Goal: Task Accomplishment & Management: Use online tool/utility

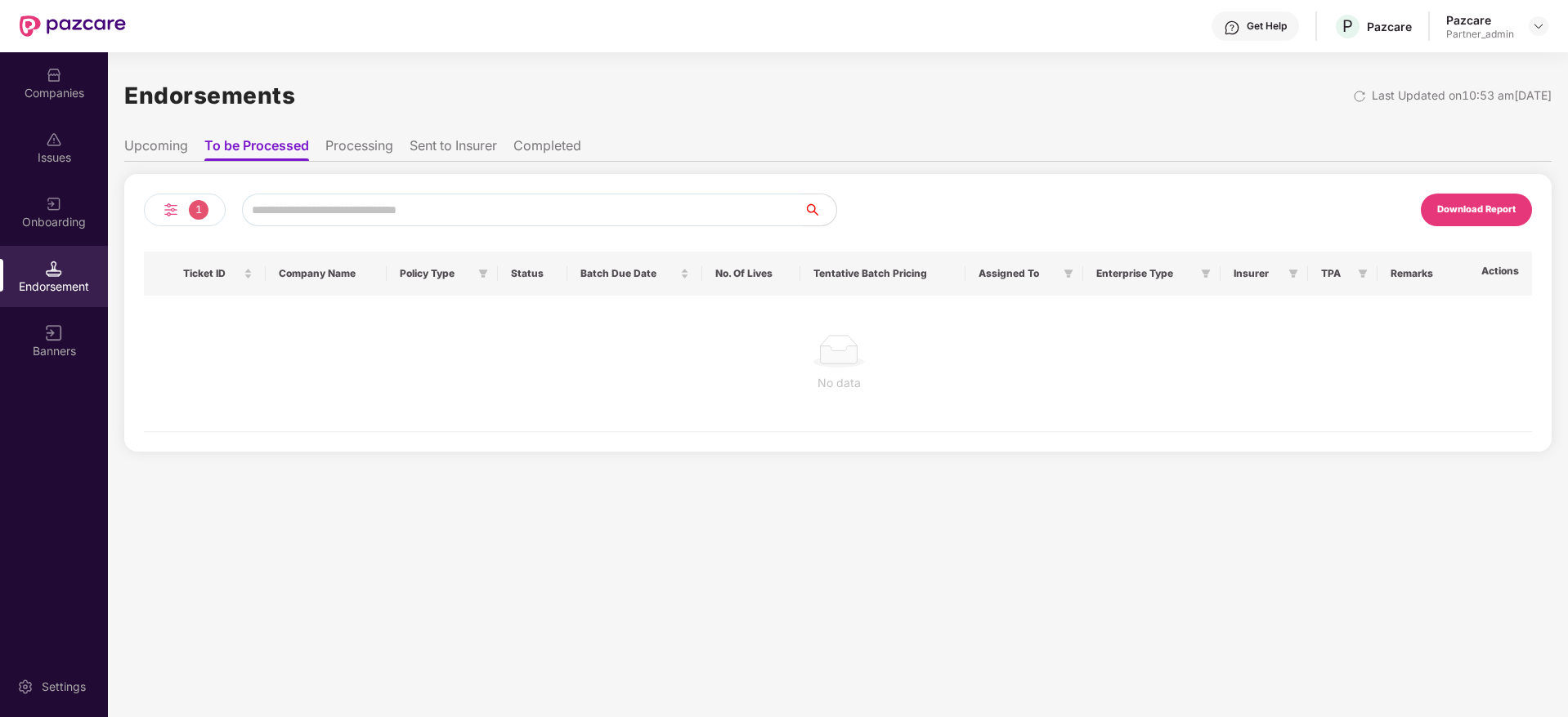
click at [179, 209] on img at bounding box center [170, 210] width 20 height 20
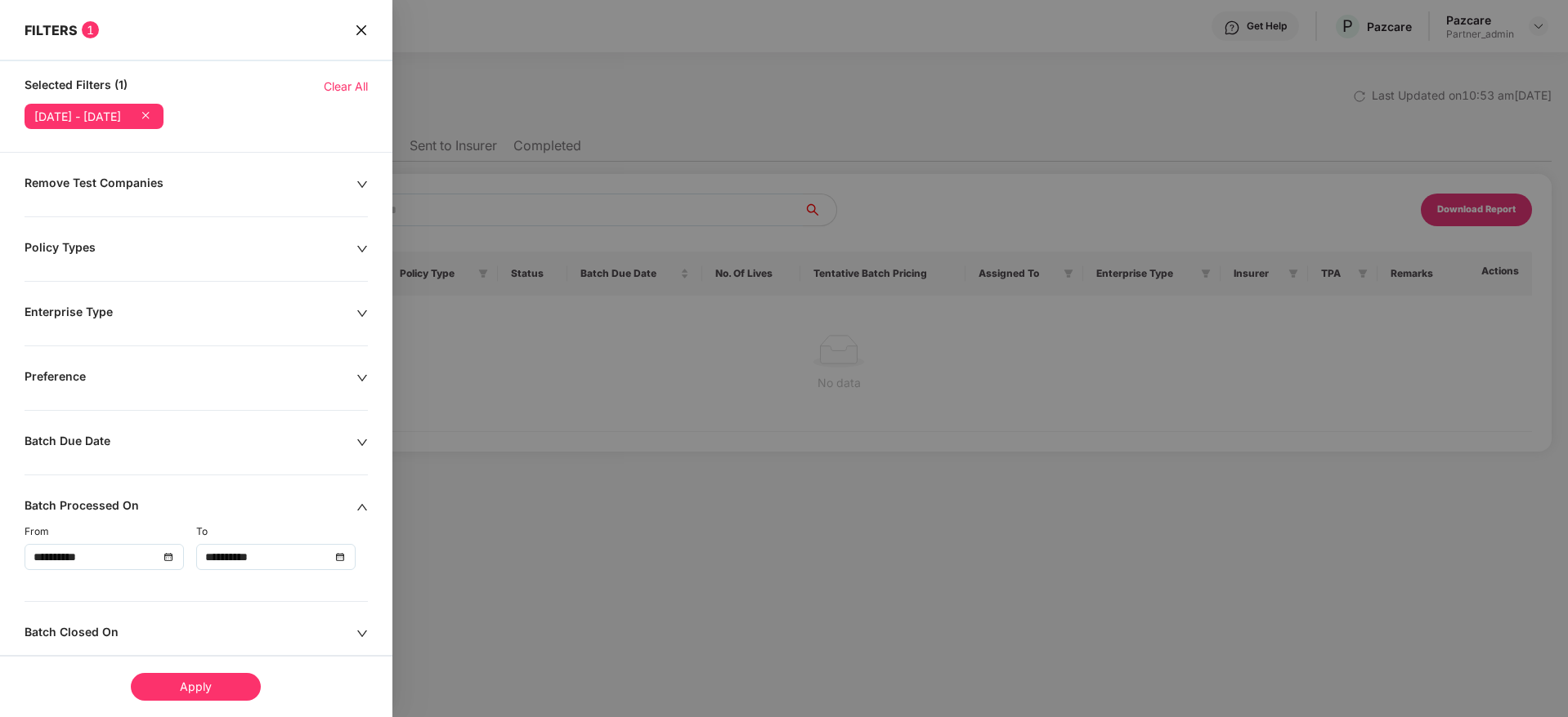
click at [340, 83] on span "Clear All" at bounding box center [346, 86] width 45 height 18
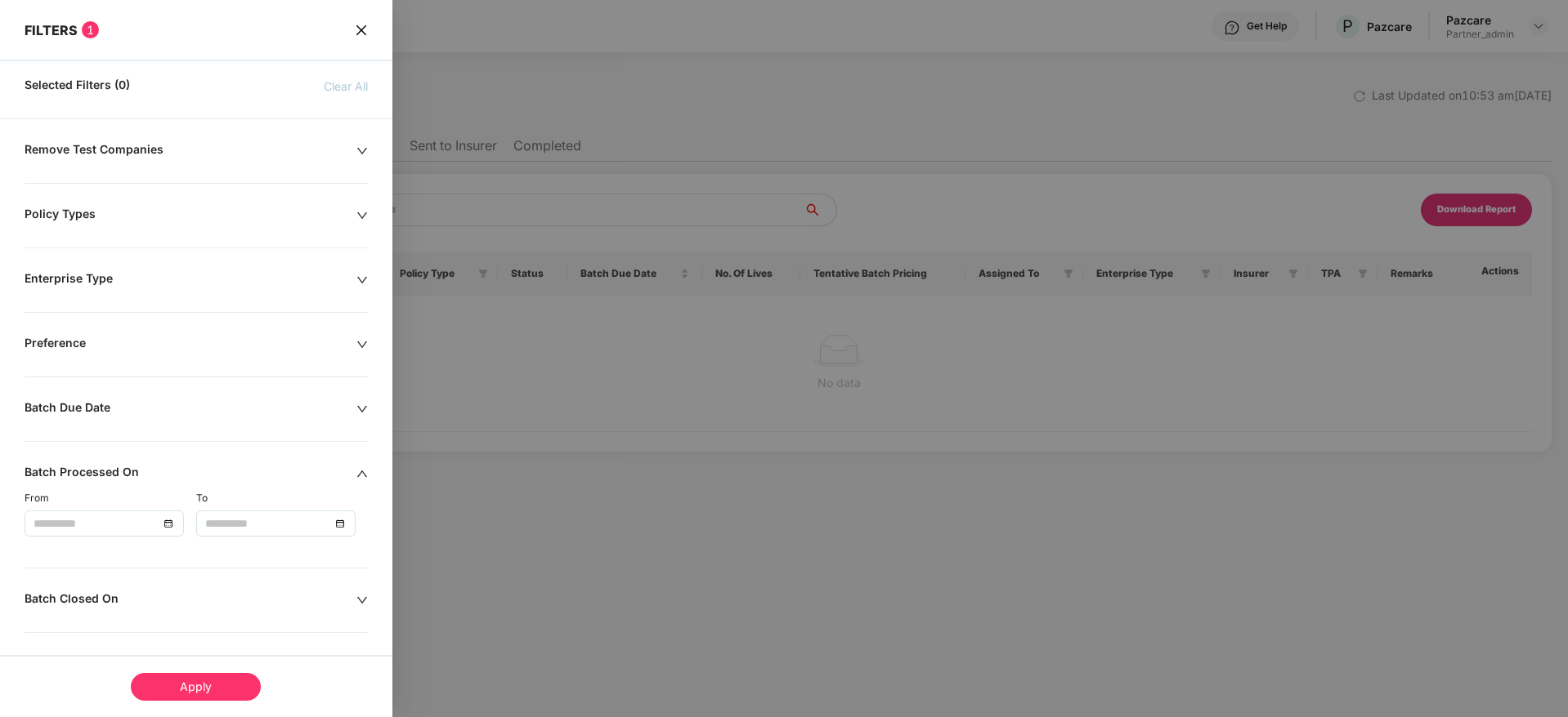
click at [356, 33] on icon "close" at bounding box center [359, 29] width 9 height 9
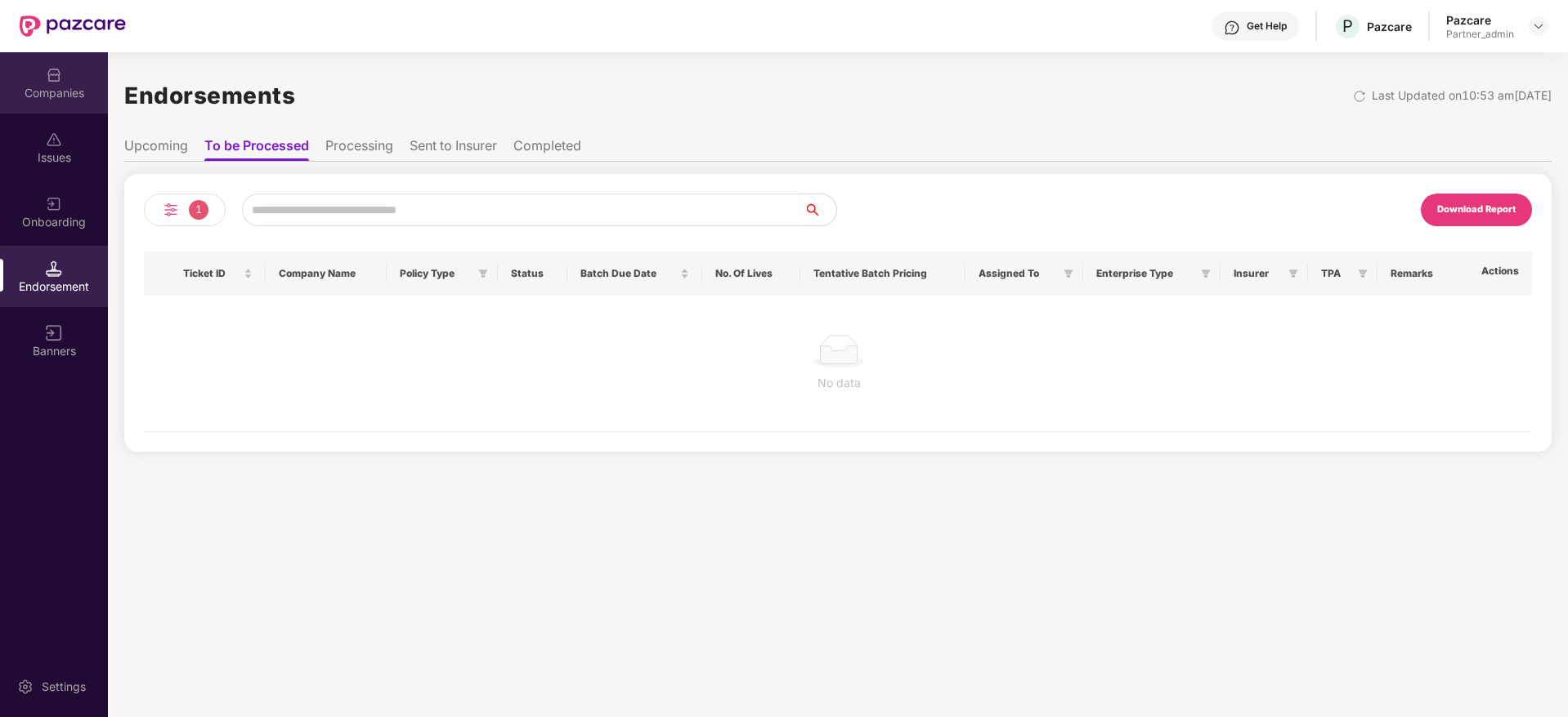
click at [59, 87] on div "Companies" at bounding box center [54, 92] width 108 height 16
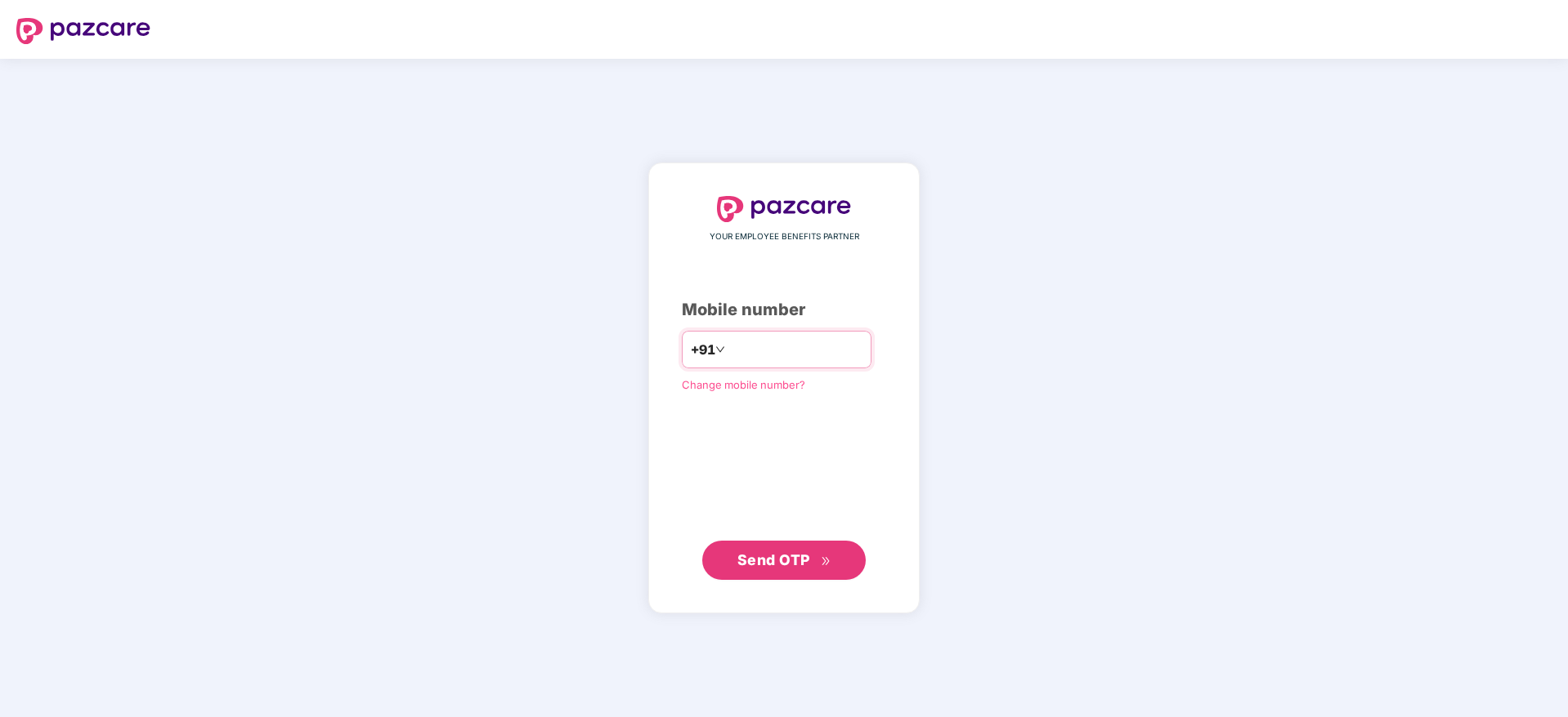
click at [770, 353] on input "number" at bounding box center [795, 349] width 134 height 27
type input "**********"
click at [750, 556] on span "Send OTP" at bounding box center [773, 560] width 73 height 17
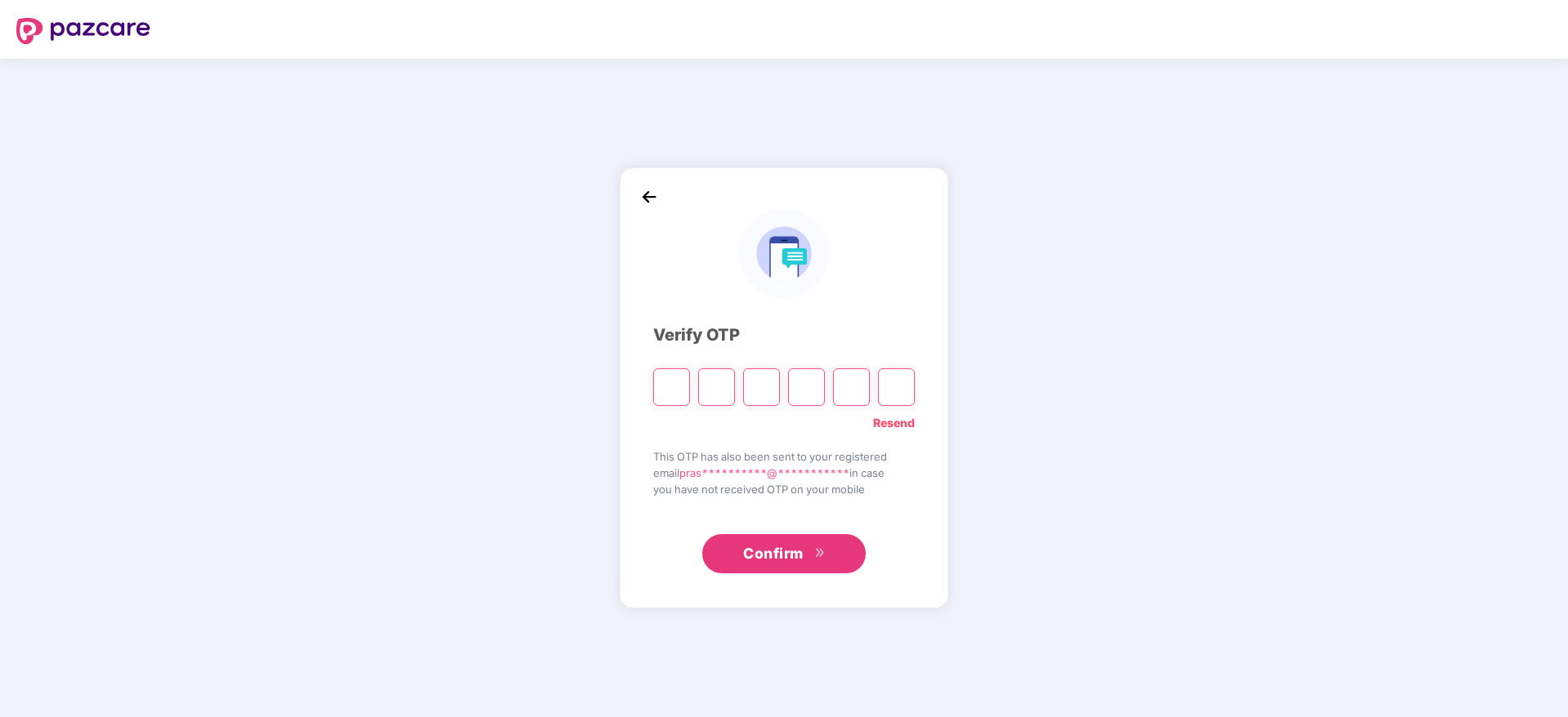
type input "*"
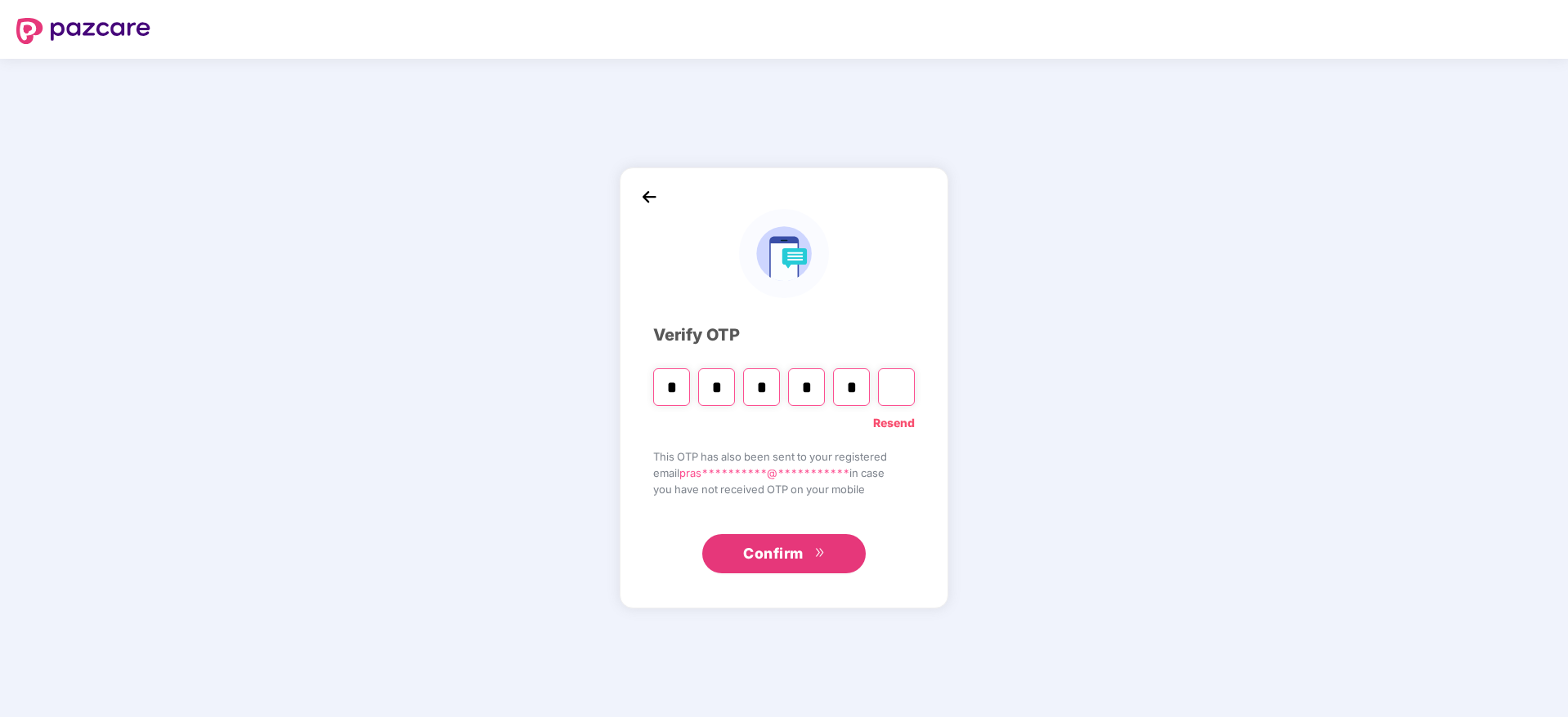
type input "*"
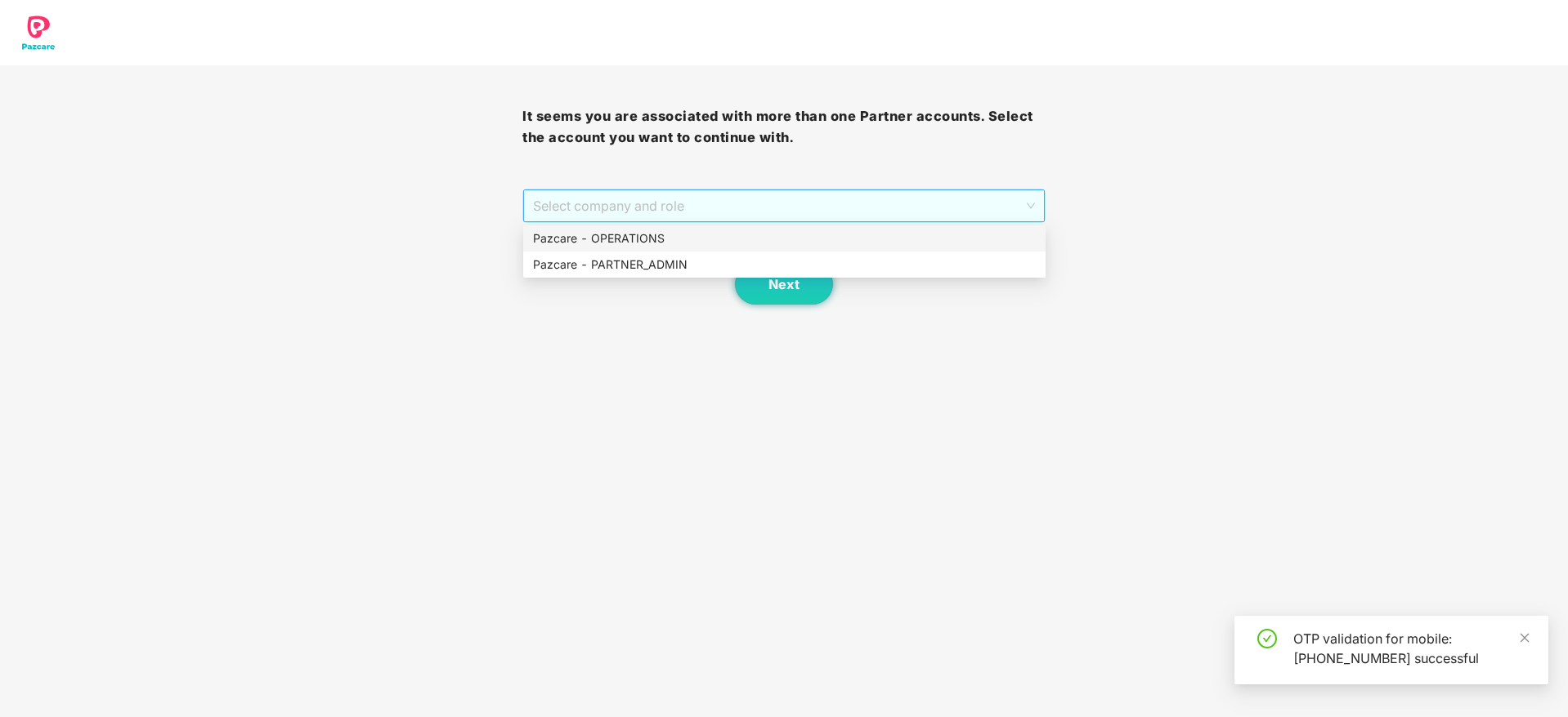
click at [707, 196] on span "Select company and role" at bounding box center [783, 205] width 501 height 31
click at [650, 254] on div "Pazcare - PARTNER_ADMIN" at bounding box center [784, 264] width 522 height 27
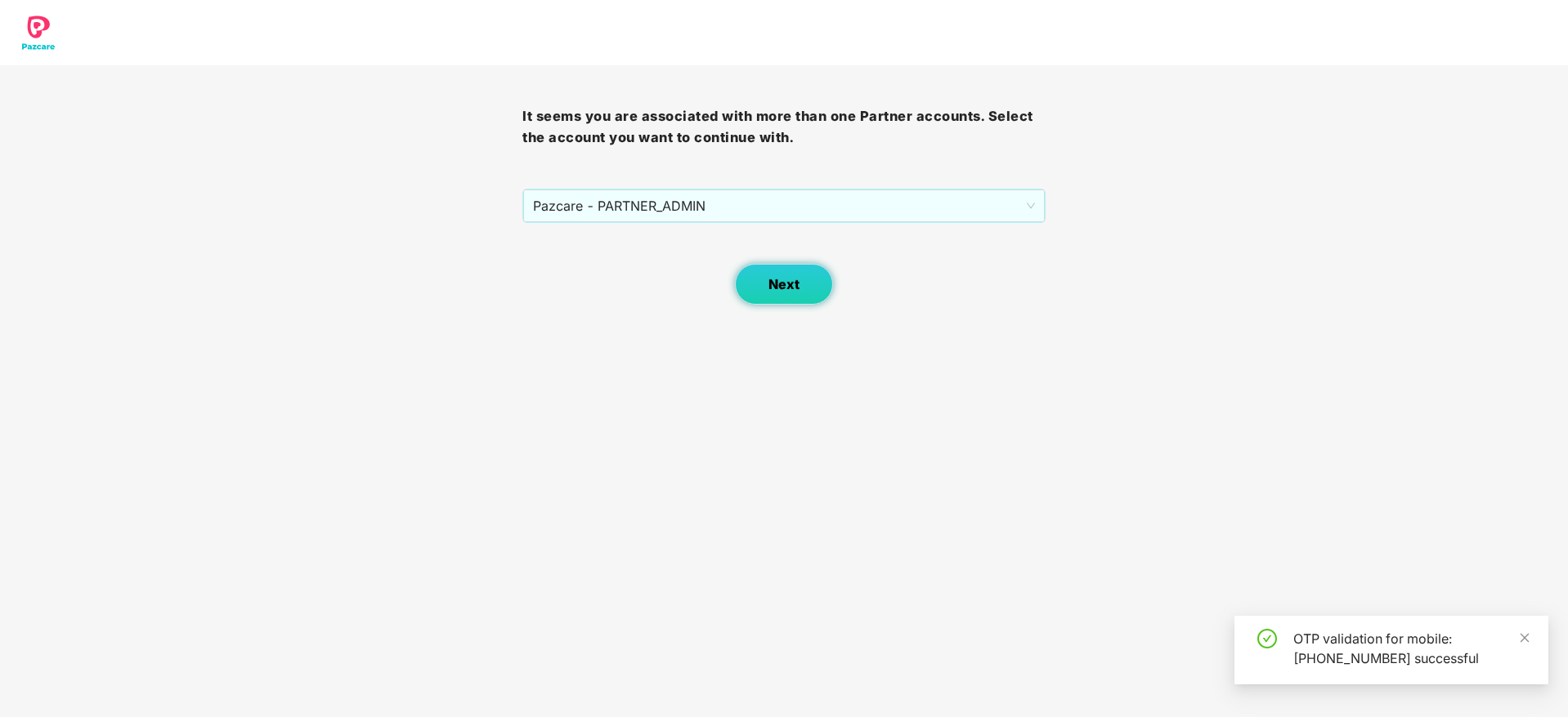
click at [760, 292] on button "Next" at bounding box center [783, 284] width 98 height 41
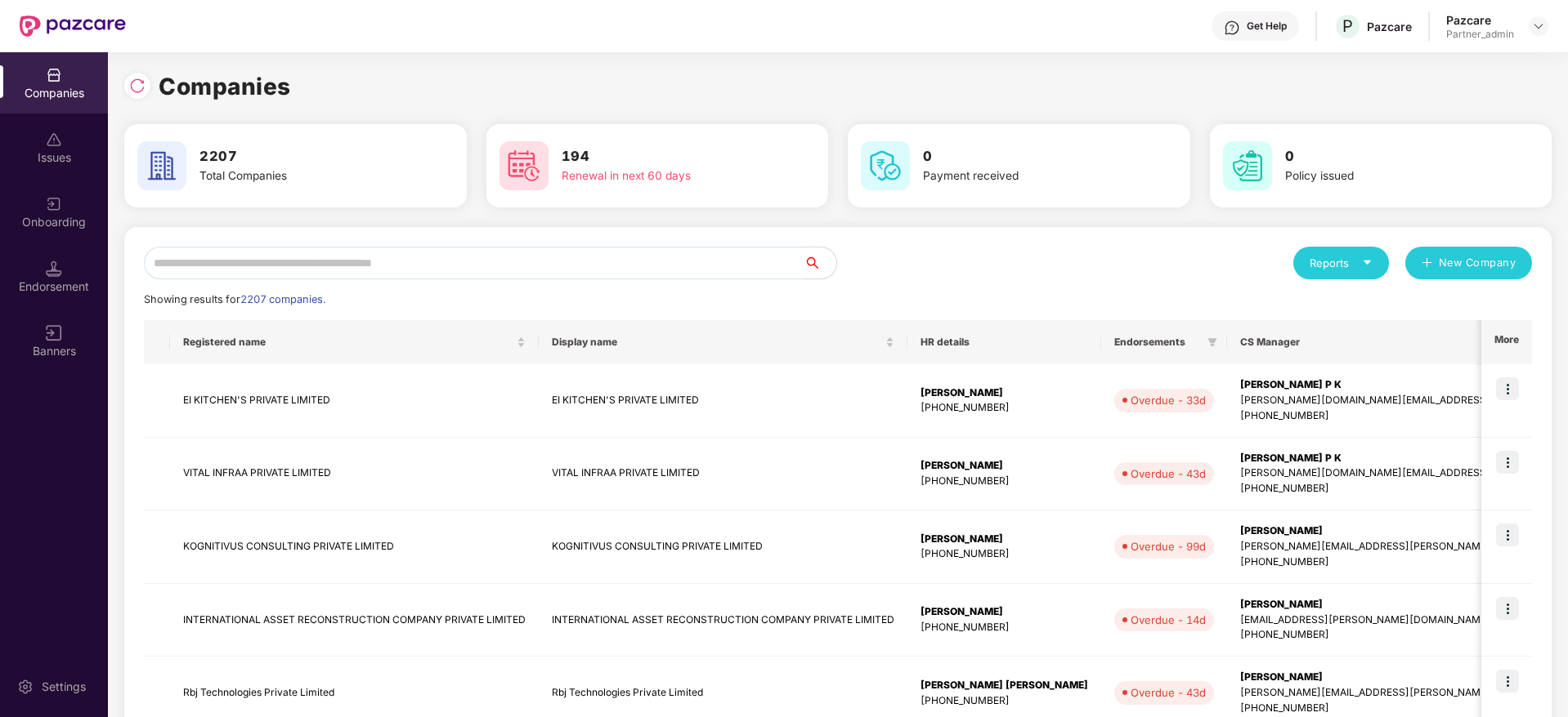
click at [255, 265] on input "text" at bounding box center [473, 263] width 660 height 33
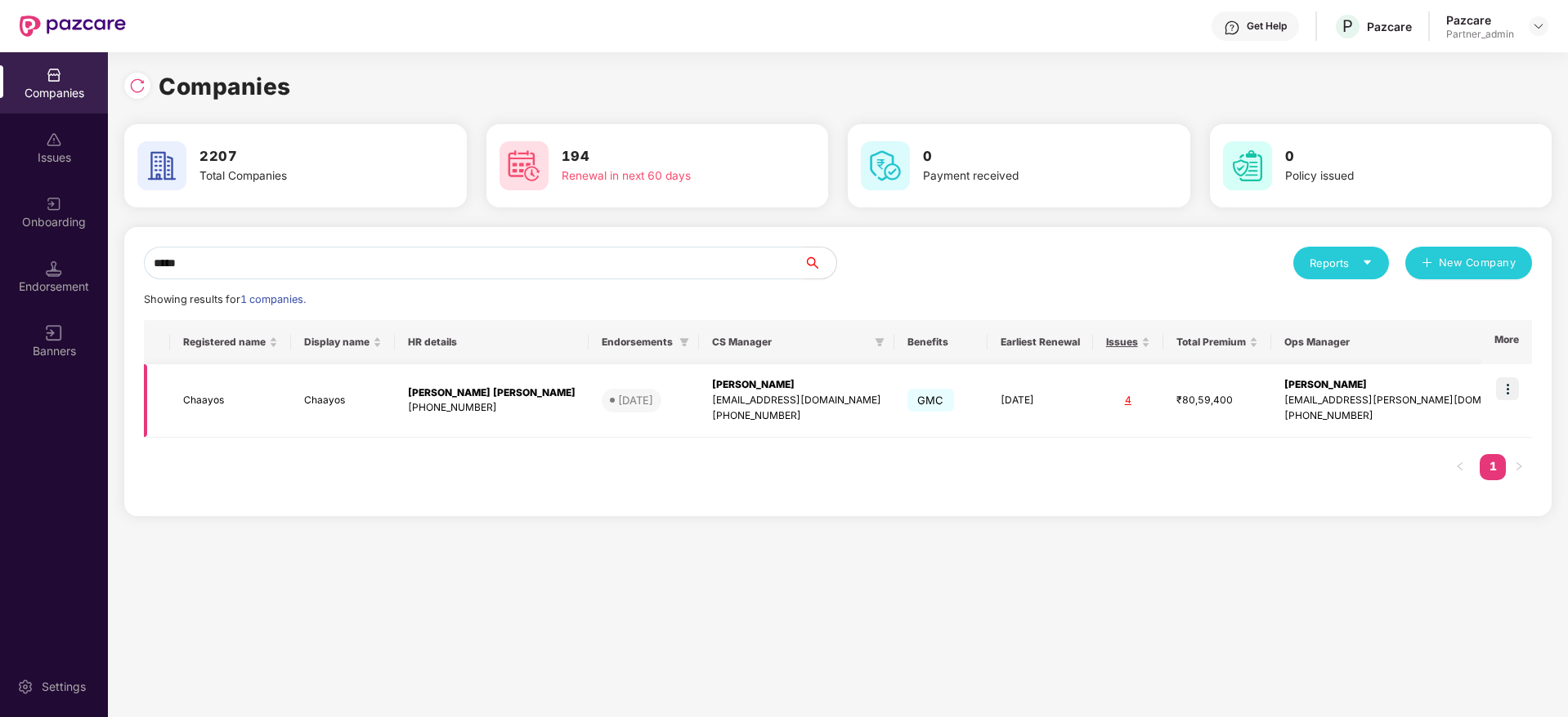
type input "*****"
click at [1508, 389] on img at bounding box center [1507, 388] width 23 height 23
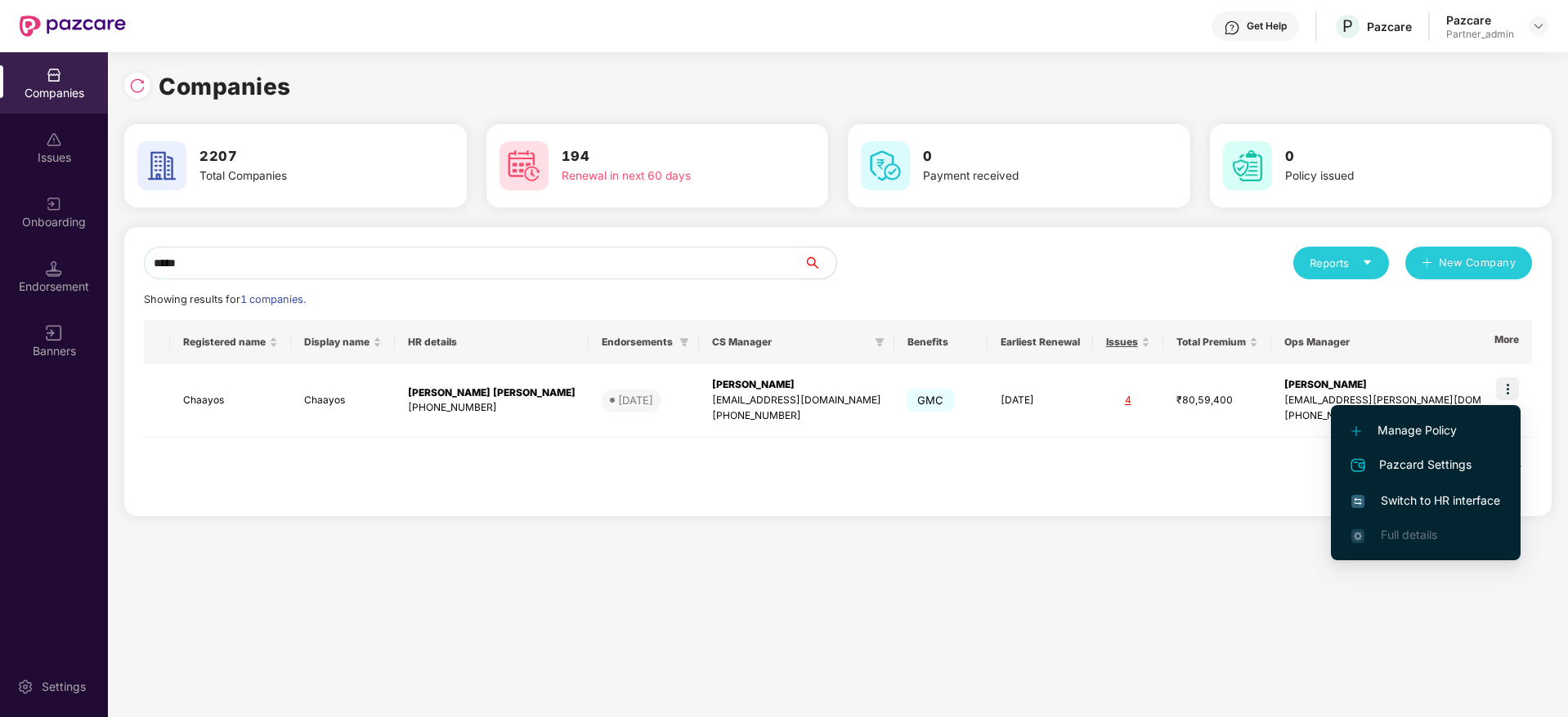
click at [1422, 505] on span "Switch to HR interface" at bounding box center [1426, 501] width 149 height 18
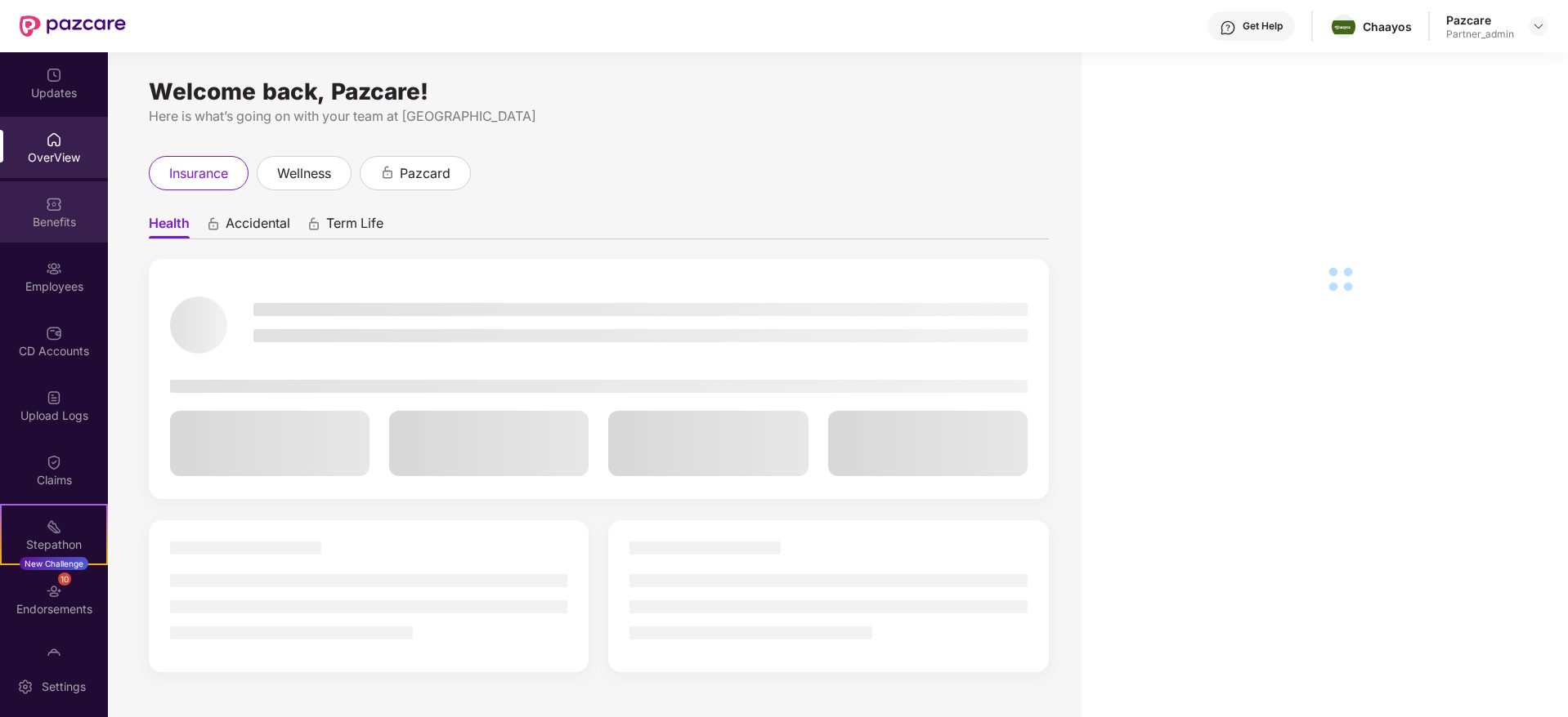
click at [49, 217] on div "Benefits" at bounding box center [54, 222] width 108 height 16
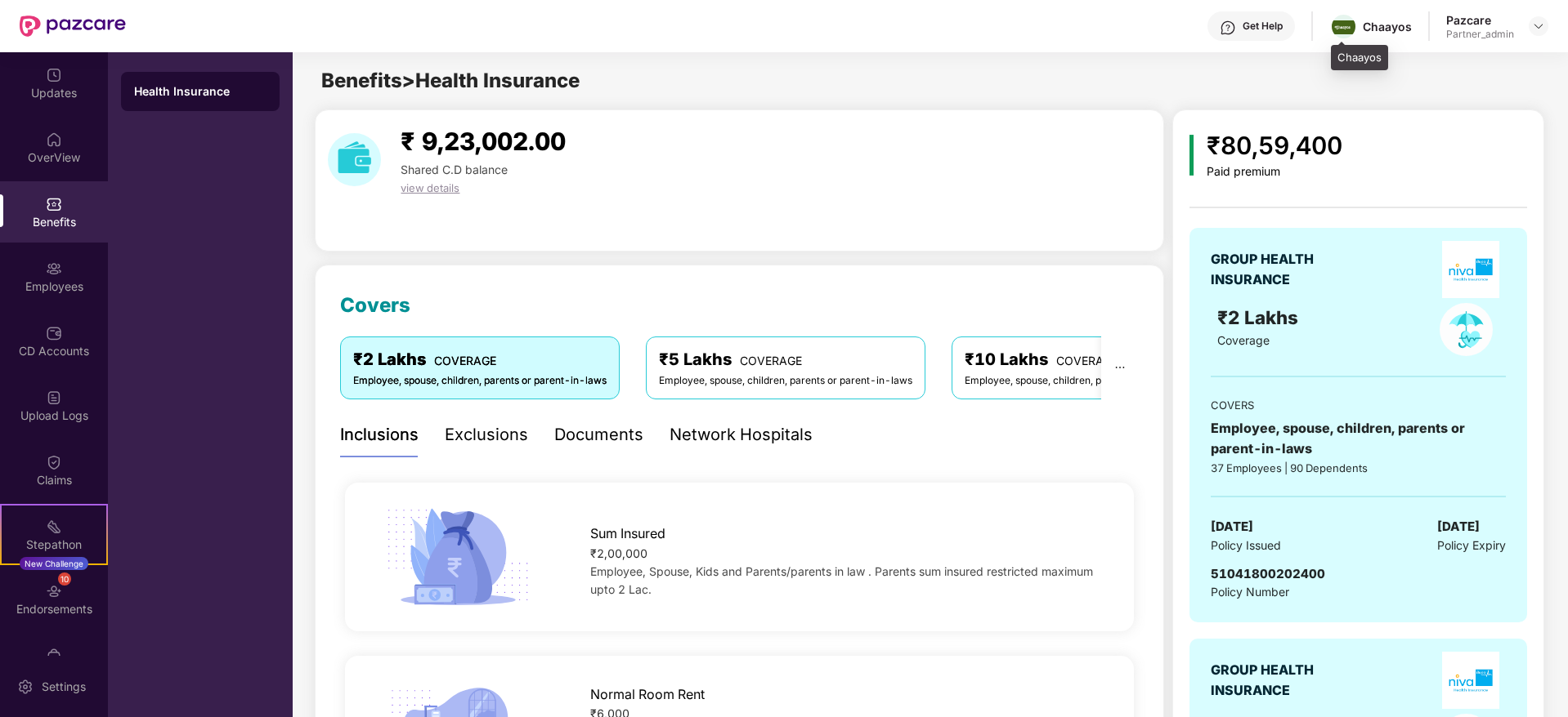
click at [1384, 22] on div "Chaayos" at bounding box center [1387, 27] width 49 height 15
copy div "Chaayos"
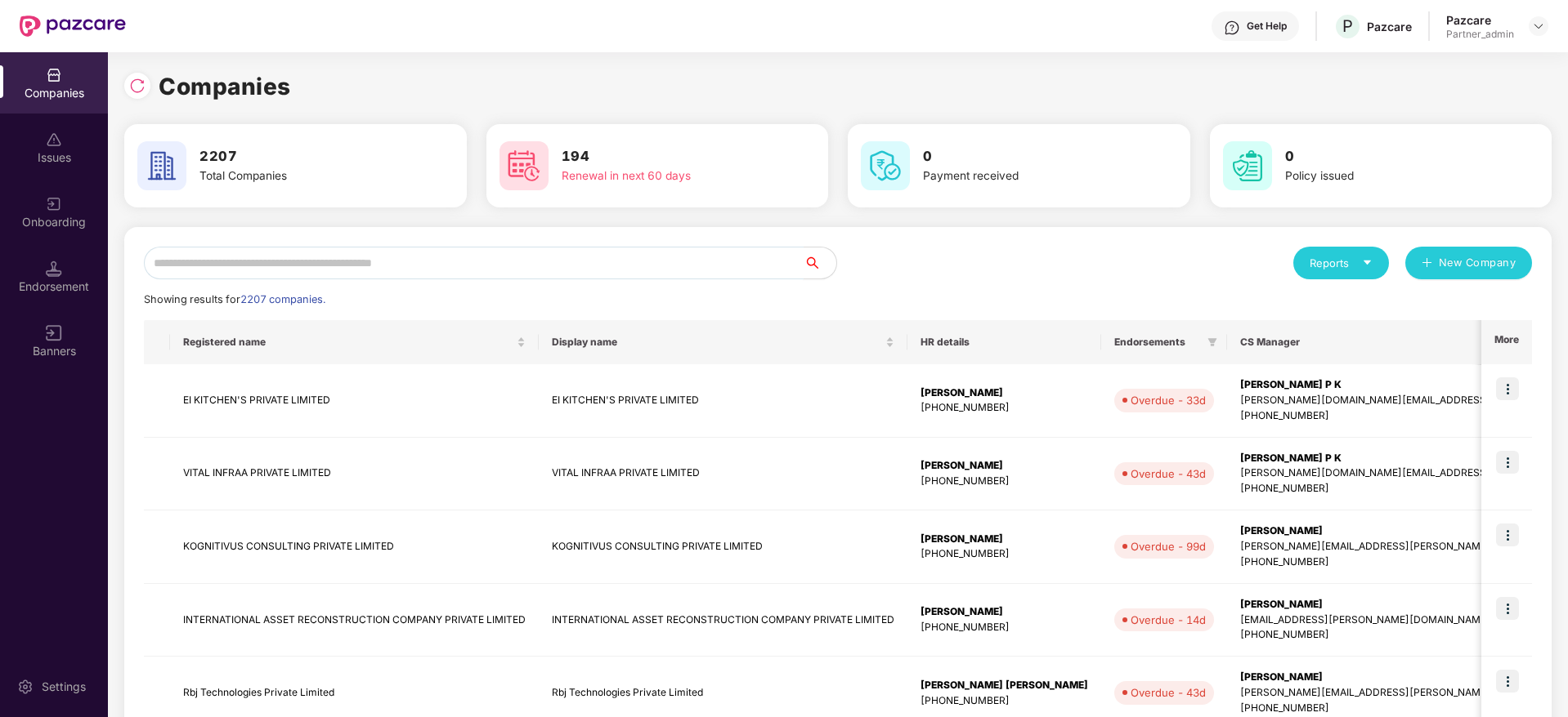
click at [365, 257] on input "text" at bounding box center [473, 263] width 660 height 33
paste input "*******"
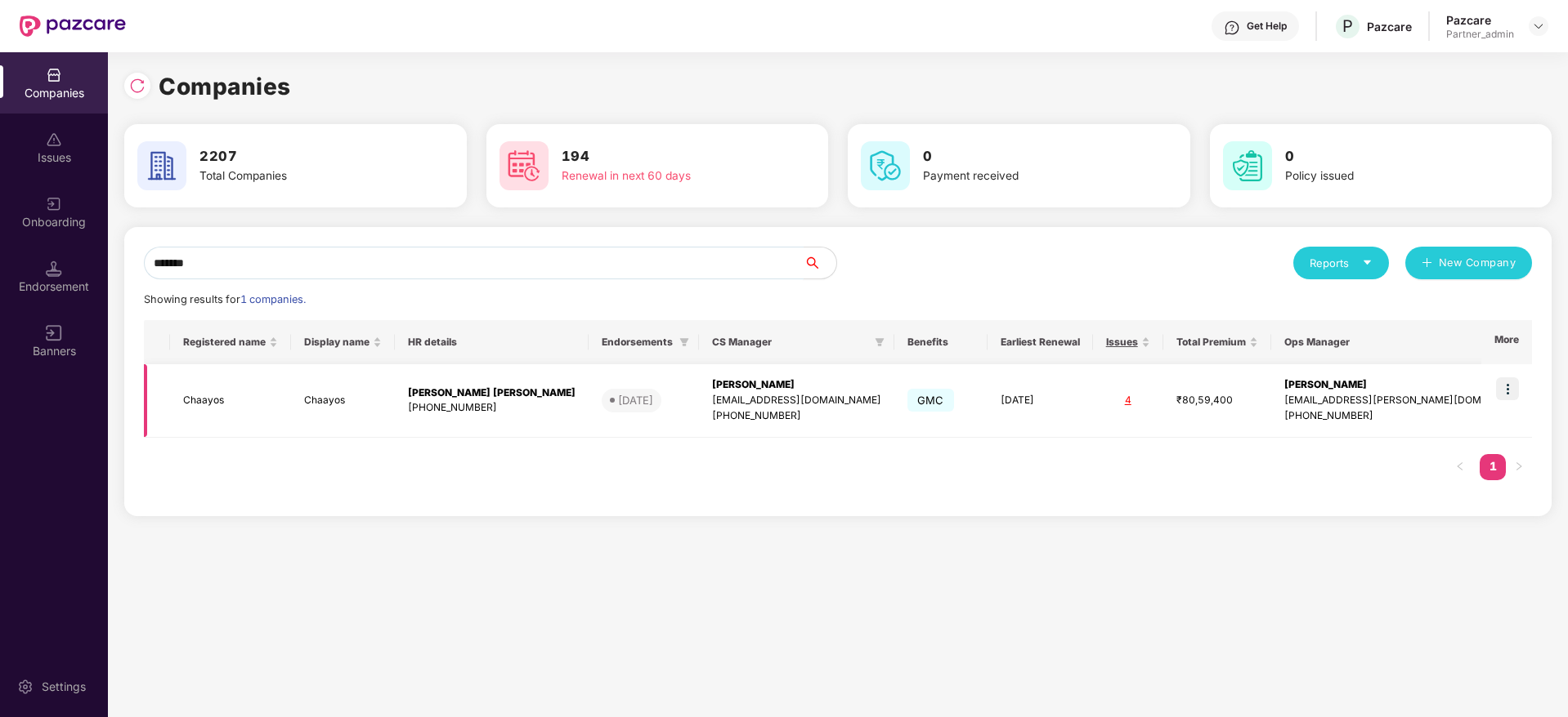
type input "*******"
click at [733, 390] on div "[PERSON_NAME]" at bounding box center [797, 385] width 169 height 15
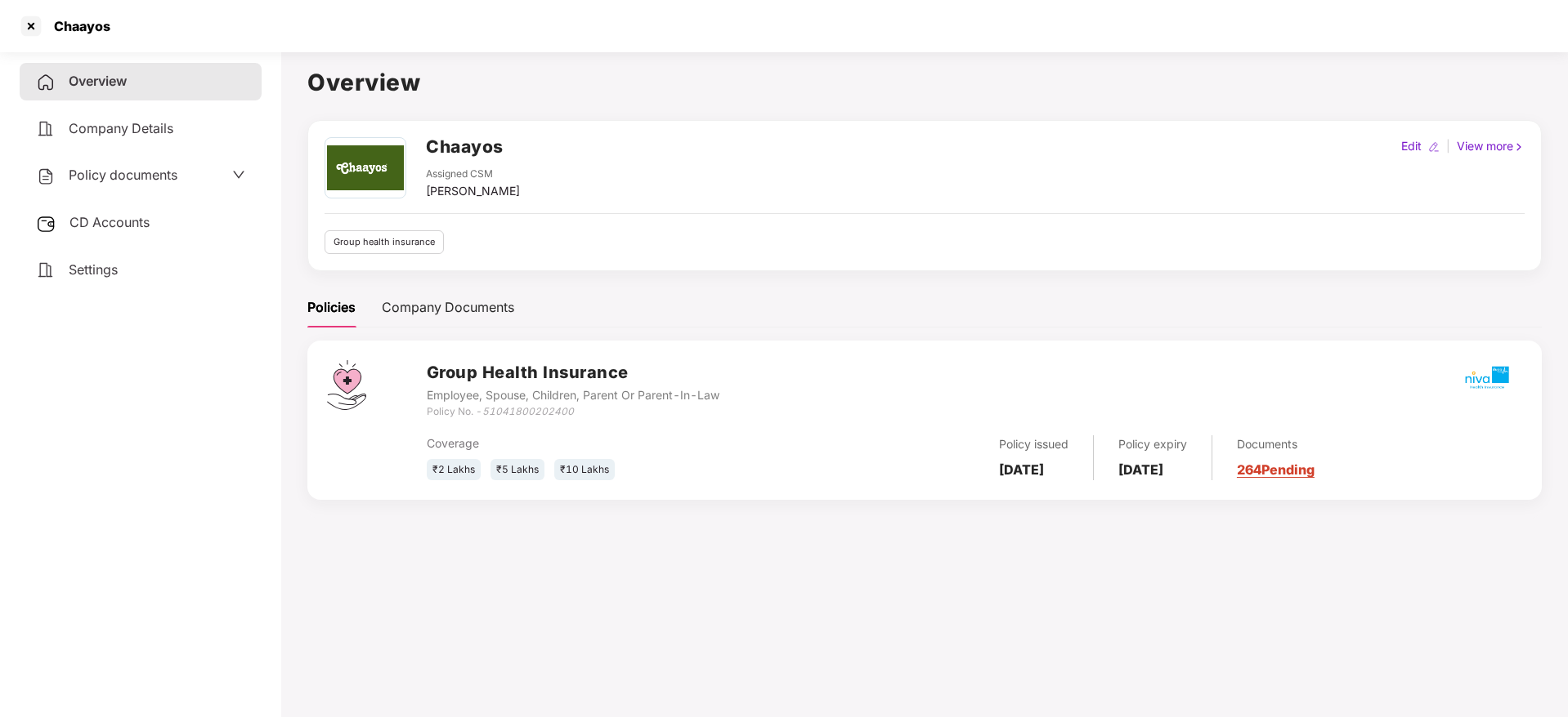
click at [1315, 469] on link "264 Pending" at bounding box center [1275, 470] width 78 height 16
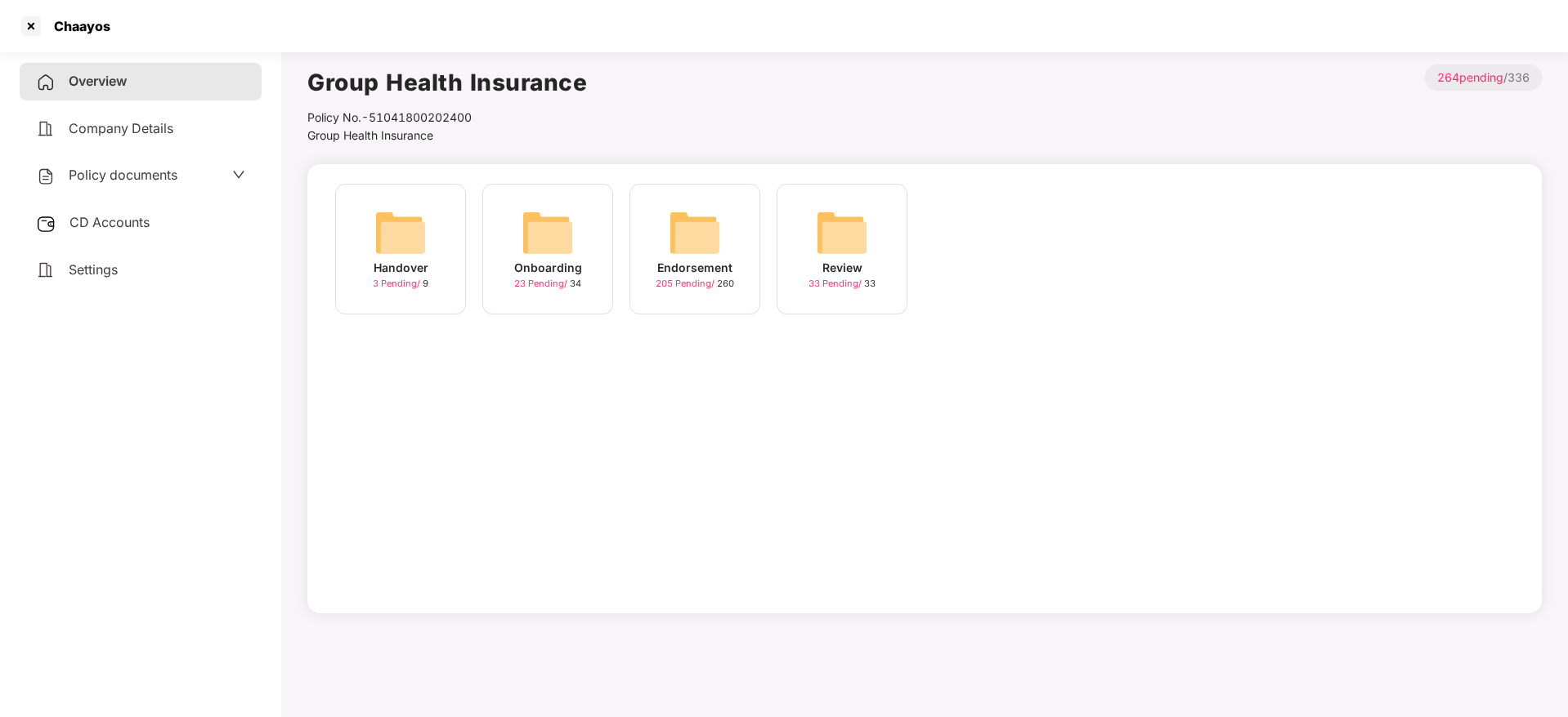
click at [688, 246] on img at bounding box center [694, 233] width 52 height 52
click at [559, 240] on img at bounding box center [547, 233] width 52 height 52
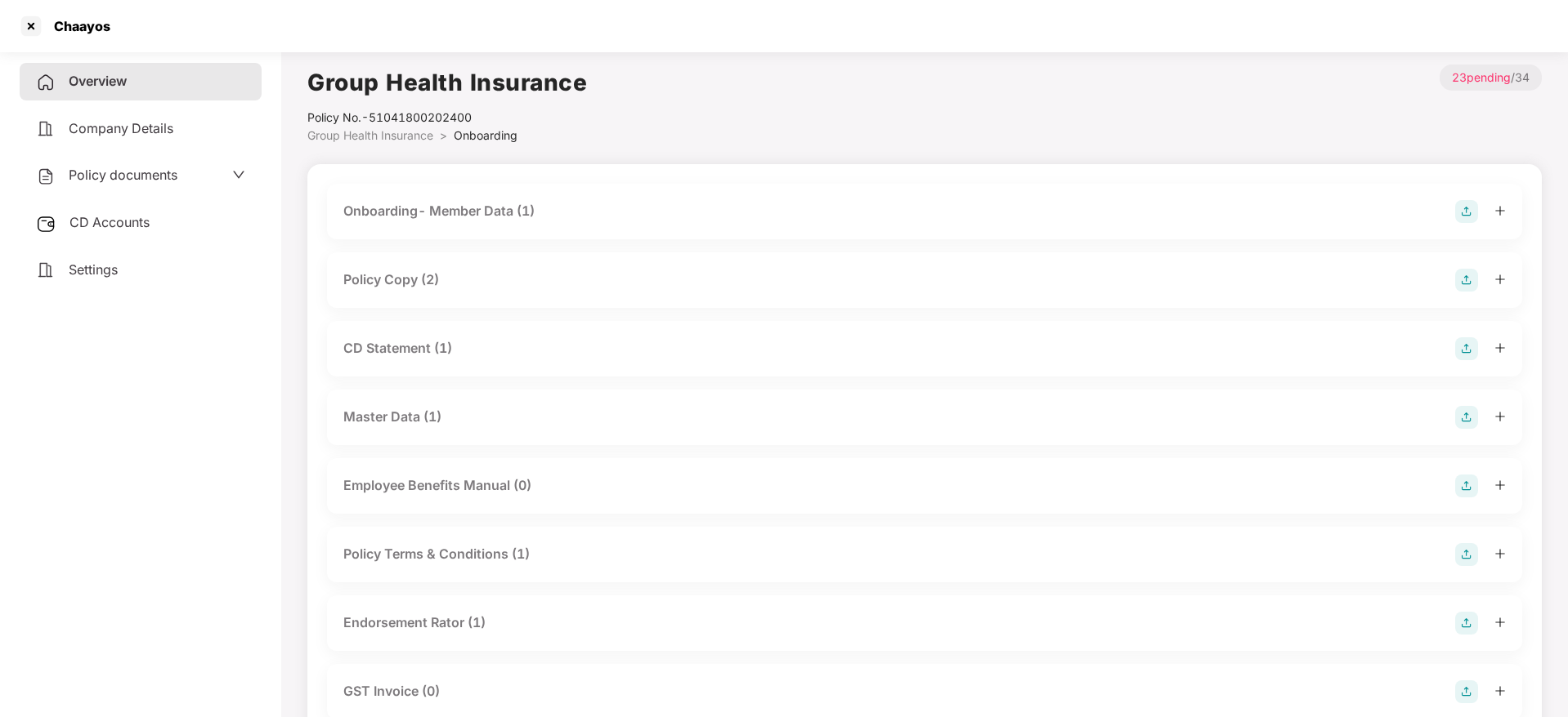
click at [1497, 281] on icon "plus" at bounding box center [1500, 279] width 11 height 11
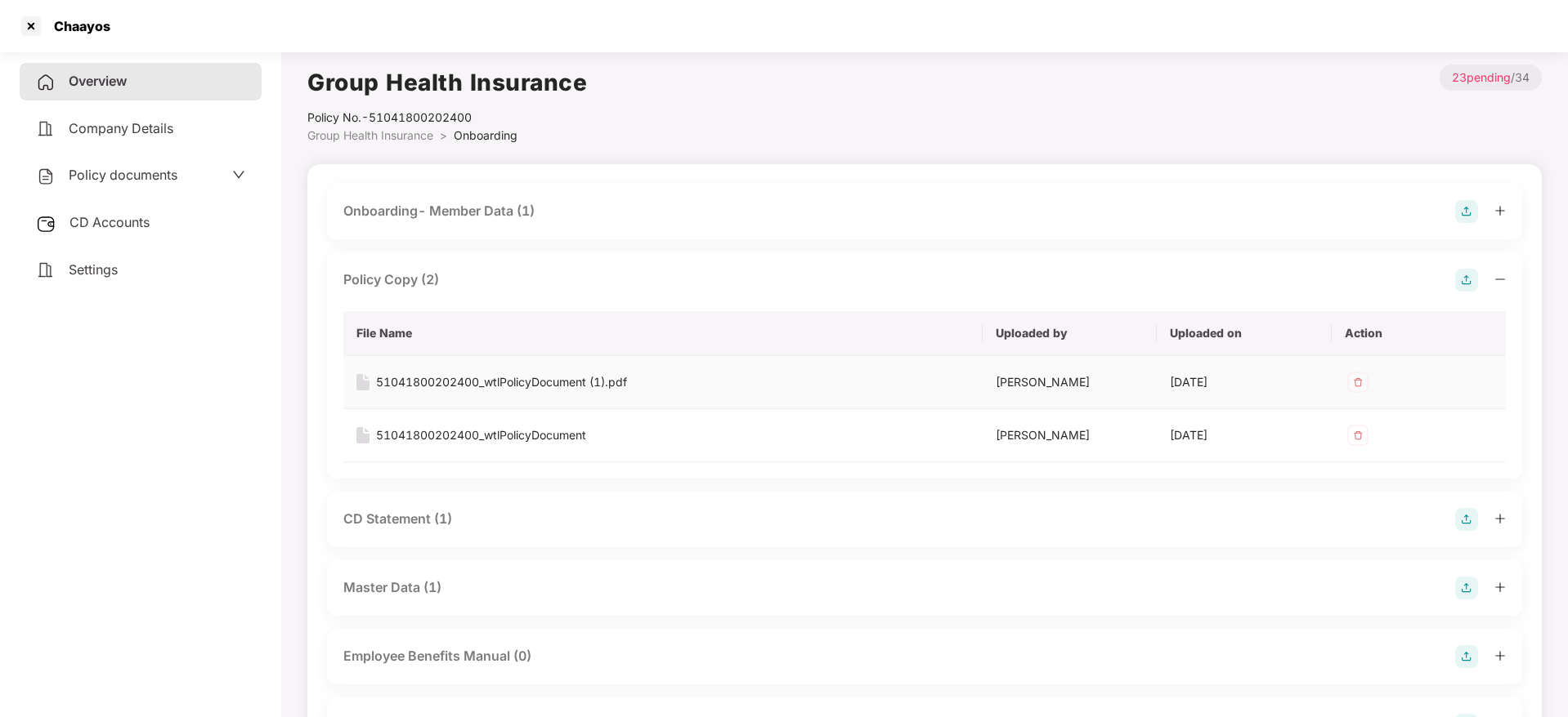
click at [481, 386] on div "51041800202400_wtlPolicyDocument (1).pdf" at bounding box center [501, 382] width 251 height 18
click at [72, 22] on div "Chaayos" at bounding box center [77, 26] width 66 height 16
copy div "Chaayos"
click at [27, 25] on div at bounding box center [31, 26] width 27 height 27
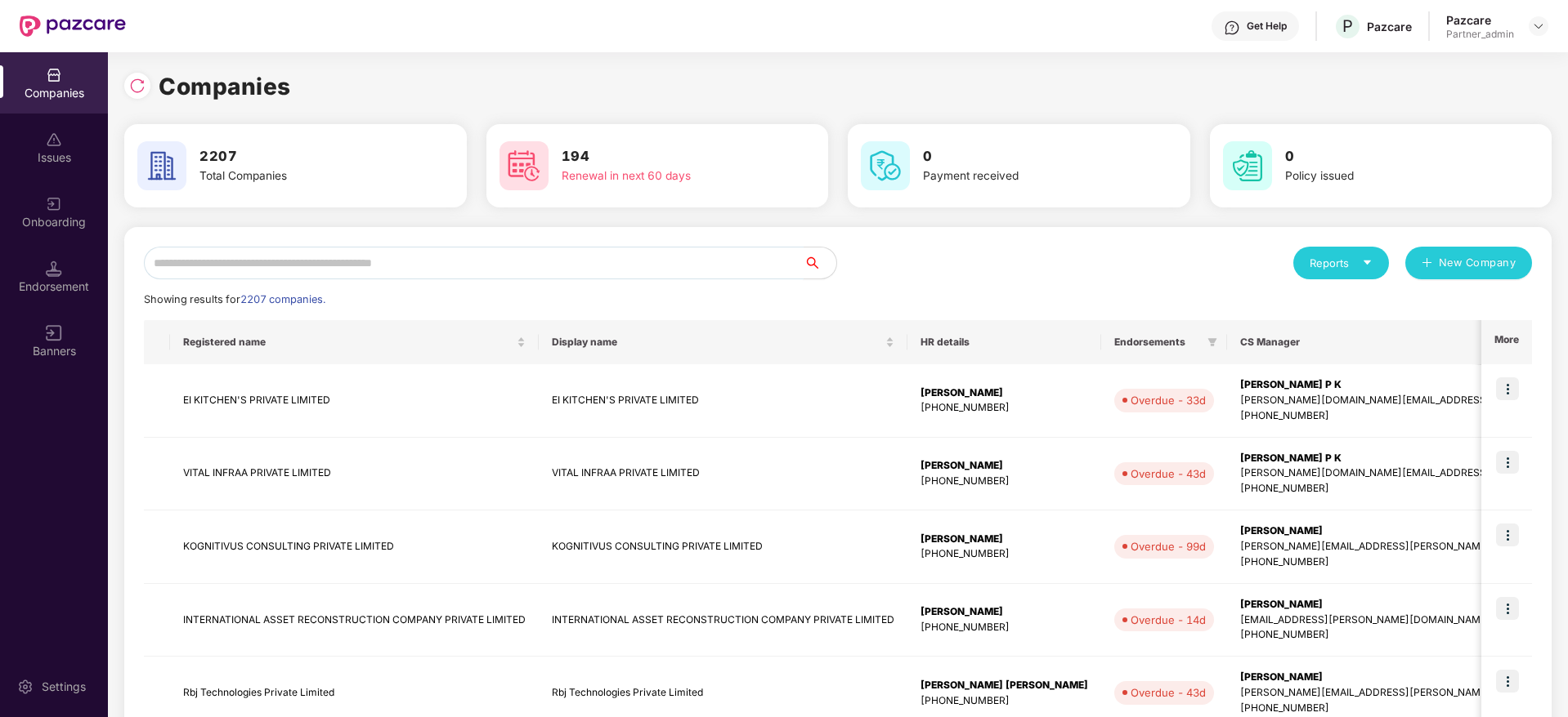
click at [447, 263] on input "text" at bounding box center [473, 263] width 660 height 33
paste input "*******"
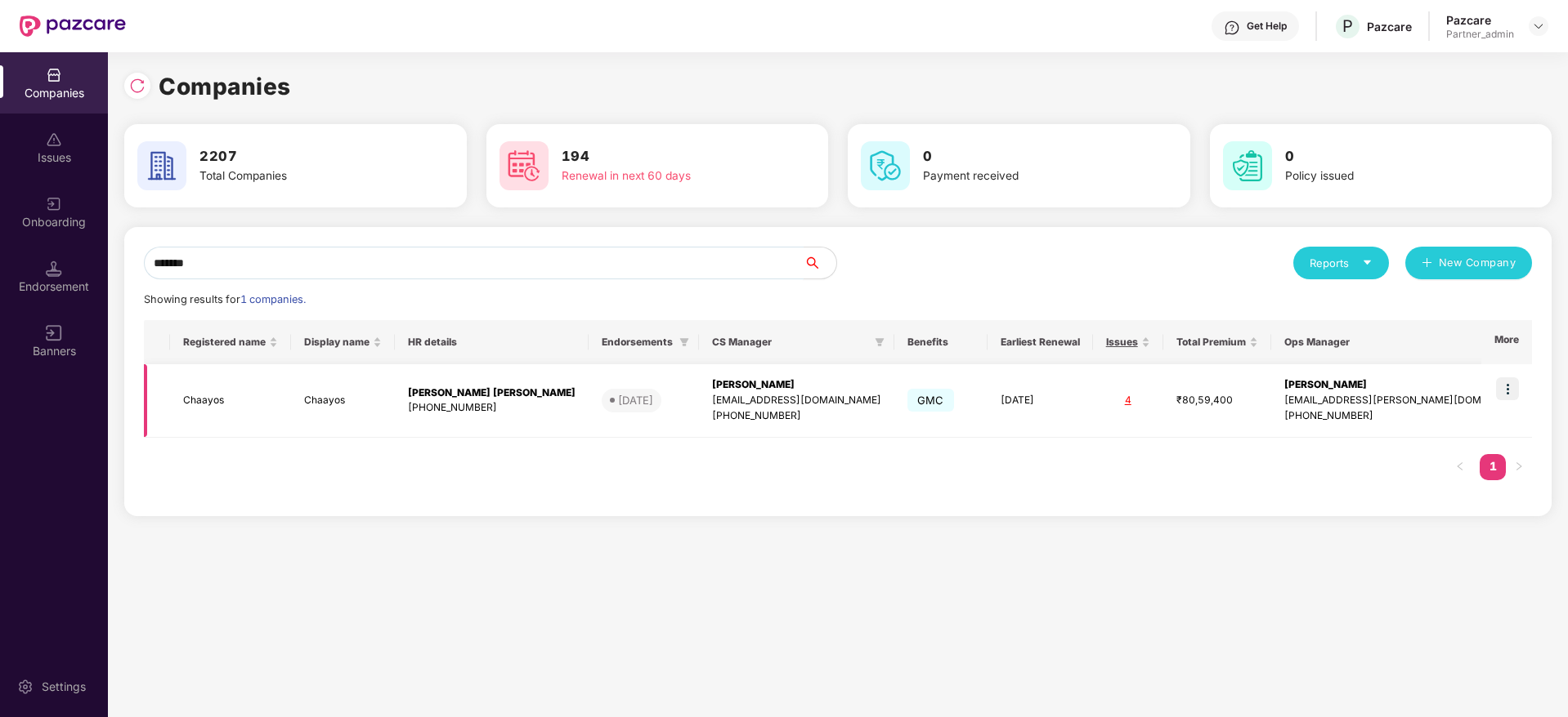
type input "*******"
click at [1514, 389] on img at bounding box center [1507, 388] width 23 height 23
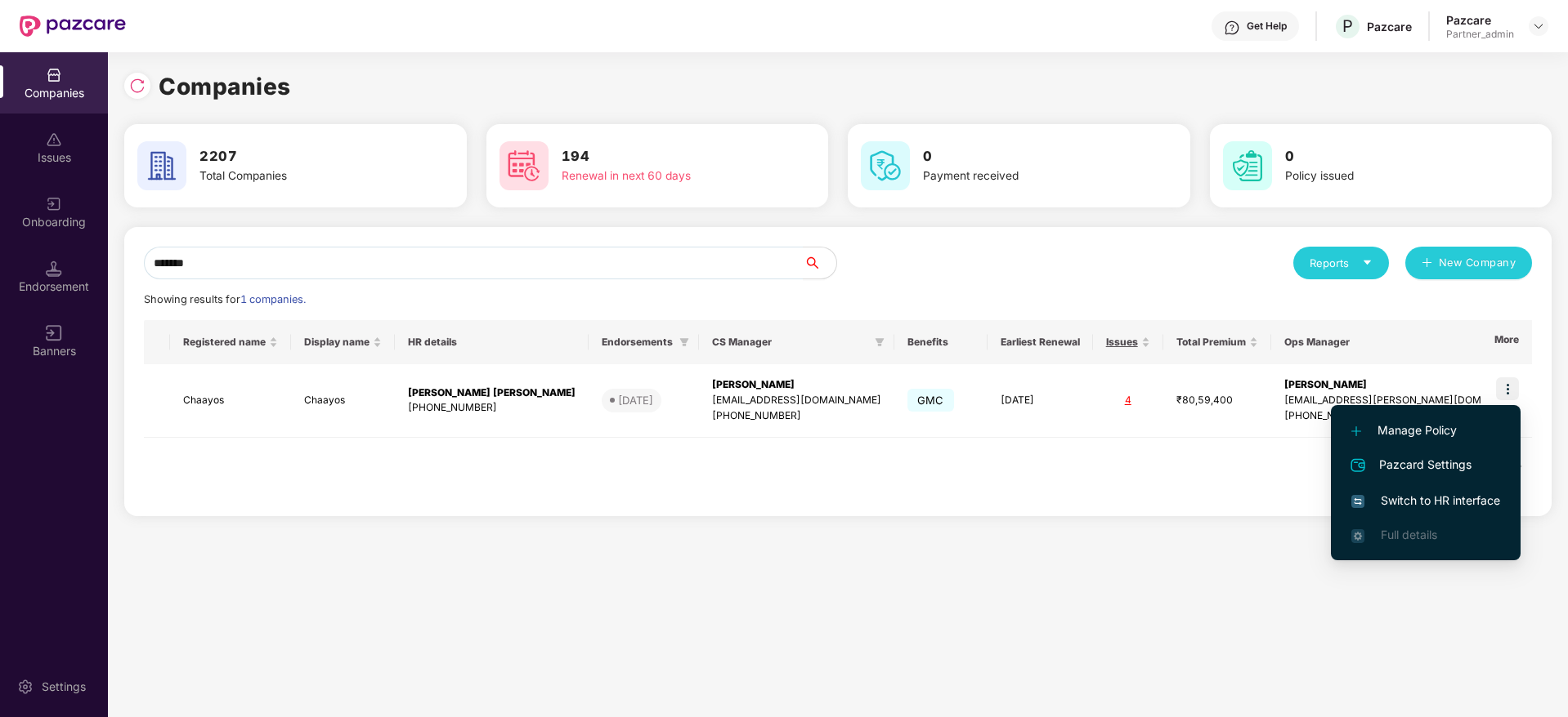
click at [1398, 504] on span "Switch to HR interface" at bounding box center [1426, 501] width 149 height 18
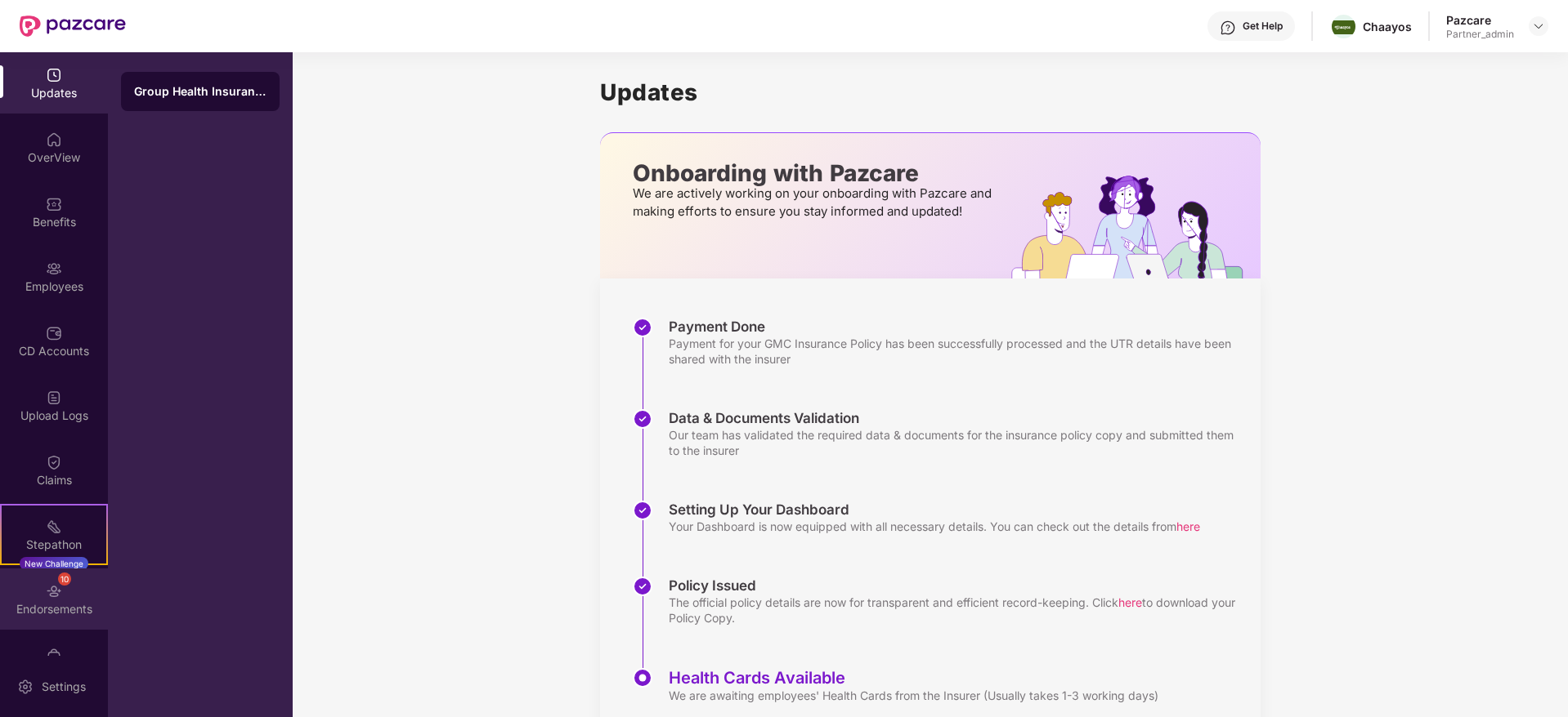
click at [57, 594] on img at bounding box center [53, 591] width 16 height 16
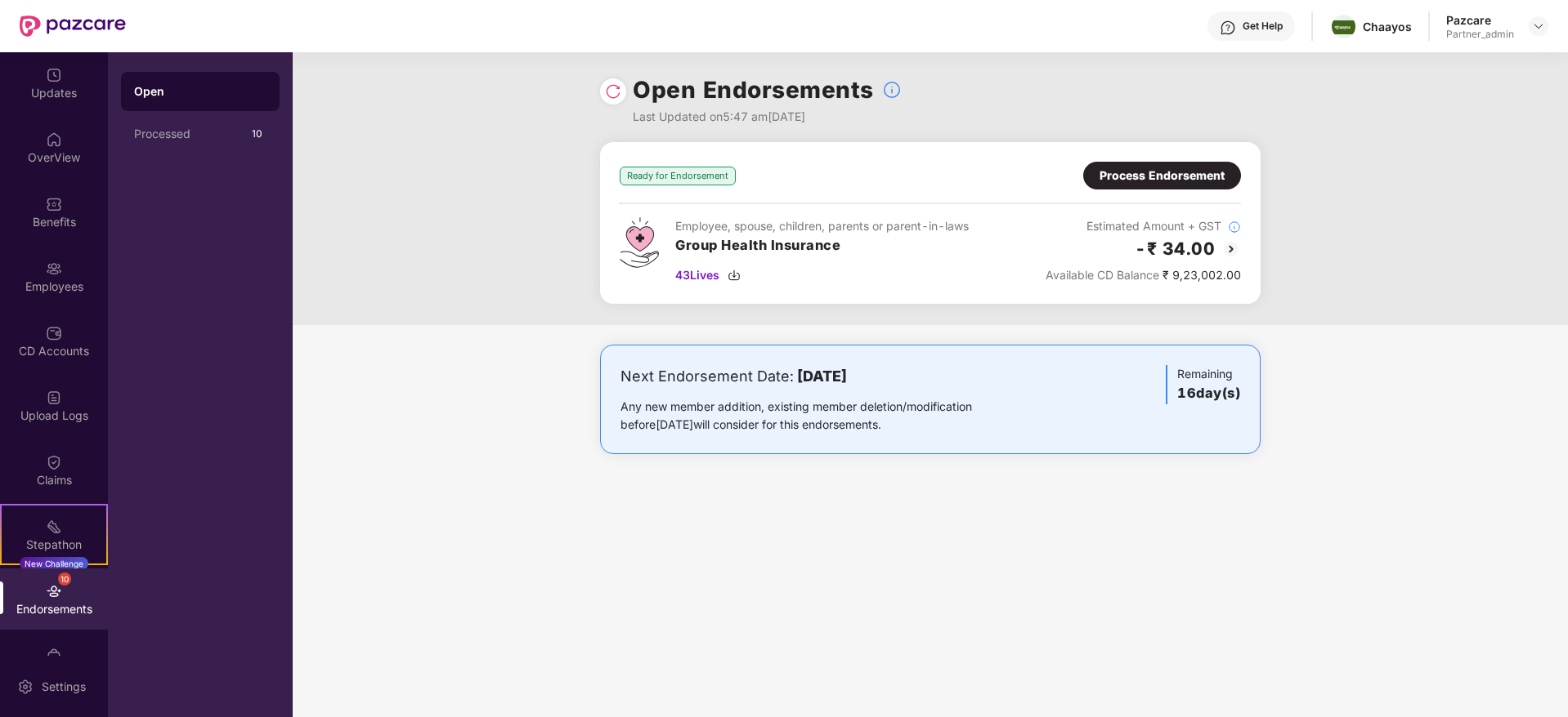
click at [1152, 177] on div "Process Endorsement" at bounding box center [1161, 175] width 125 height 18
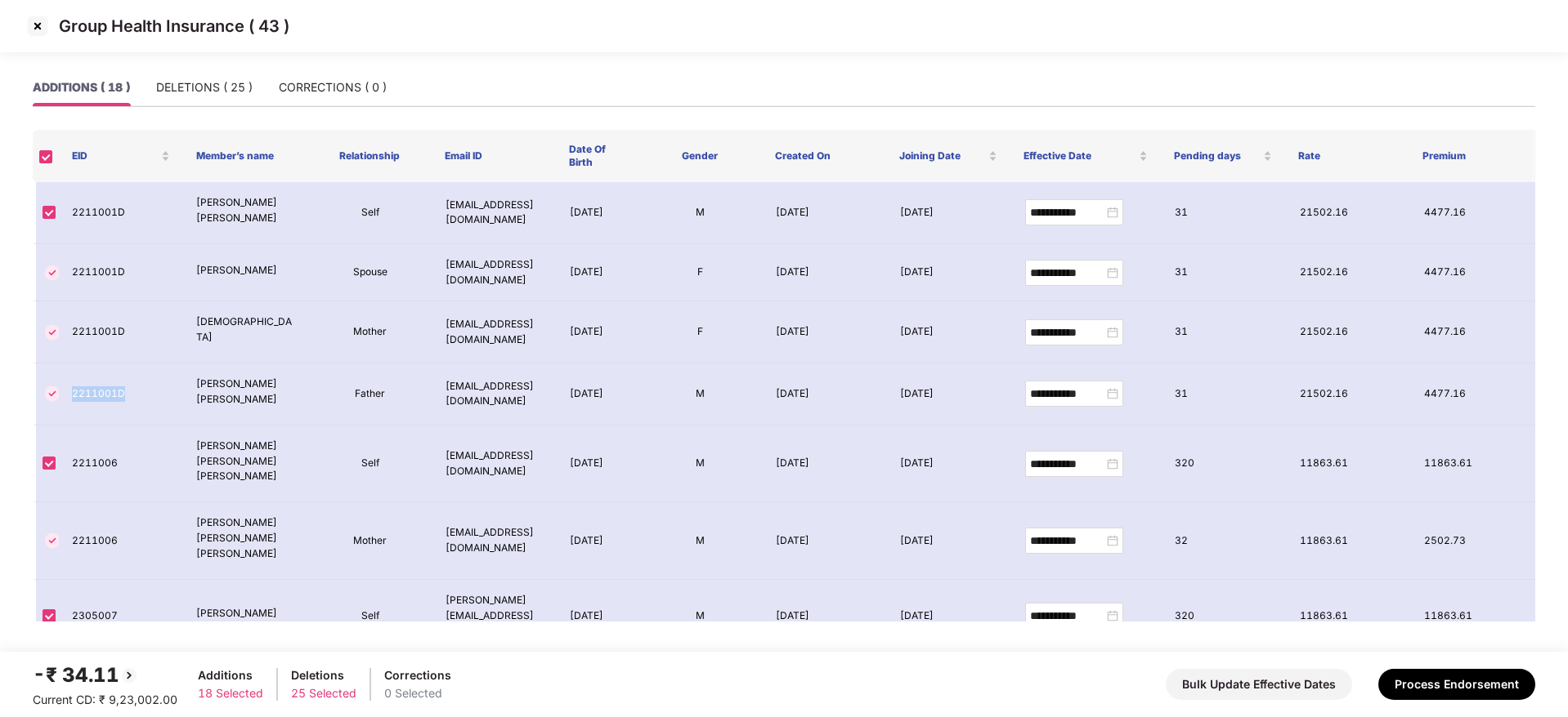
click at [34, 22] on img at bounding box center [38, 26] width 27 height 27
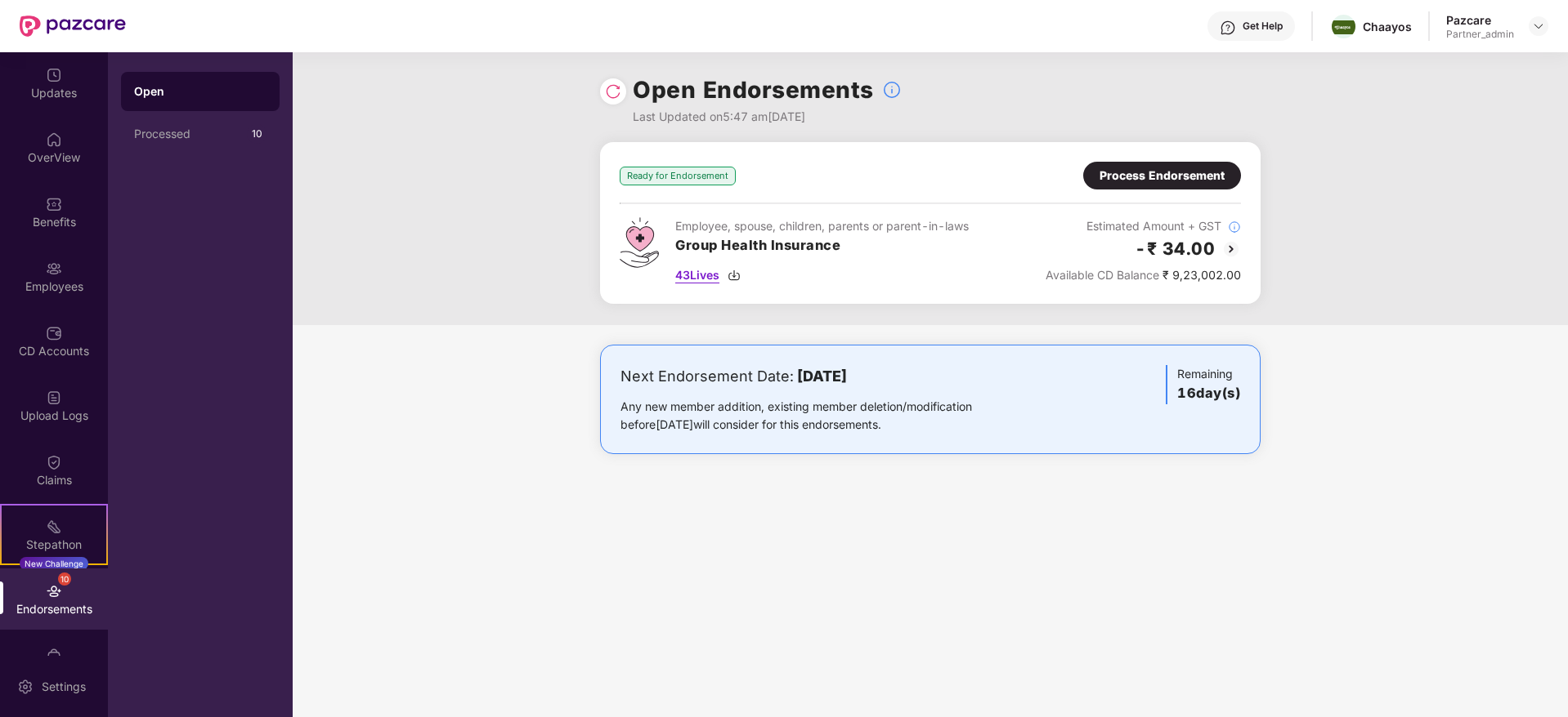
click at [735, 276] on img at bounding box center [734, 275] width 13 height 13
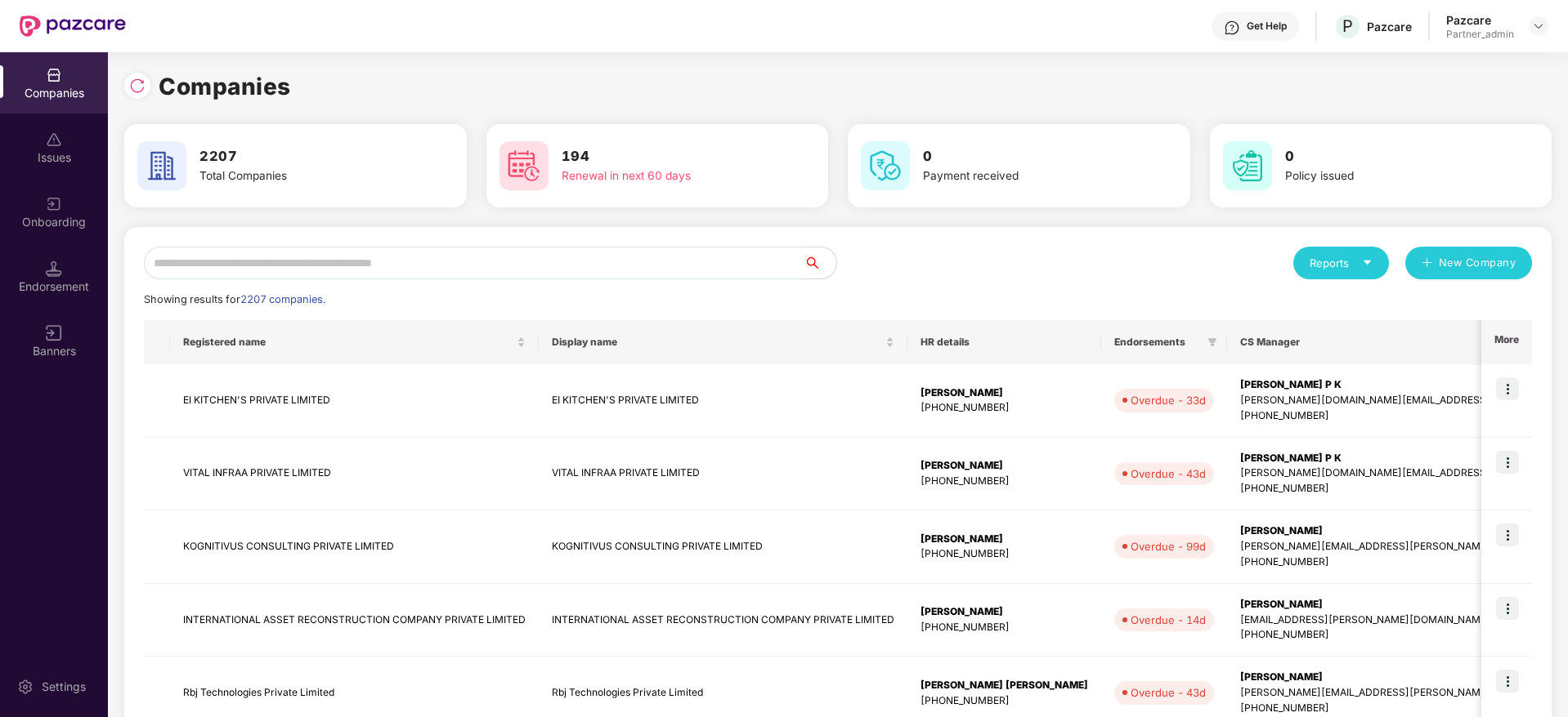
click at [224, 264] on input "text" at bounding box center [473, 263] width 660 height 33
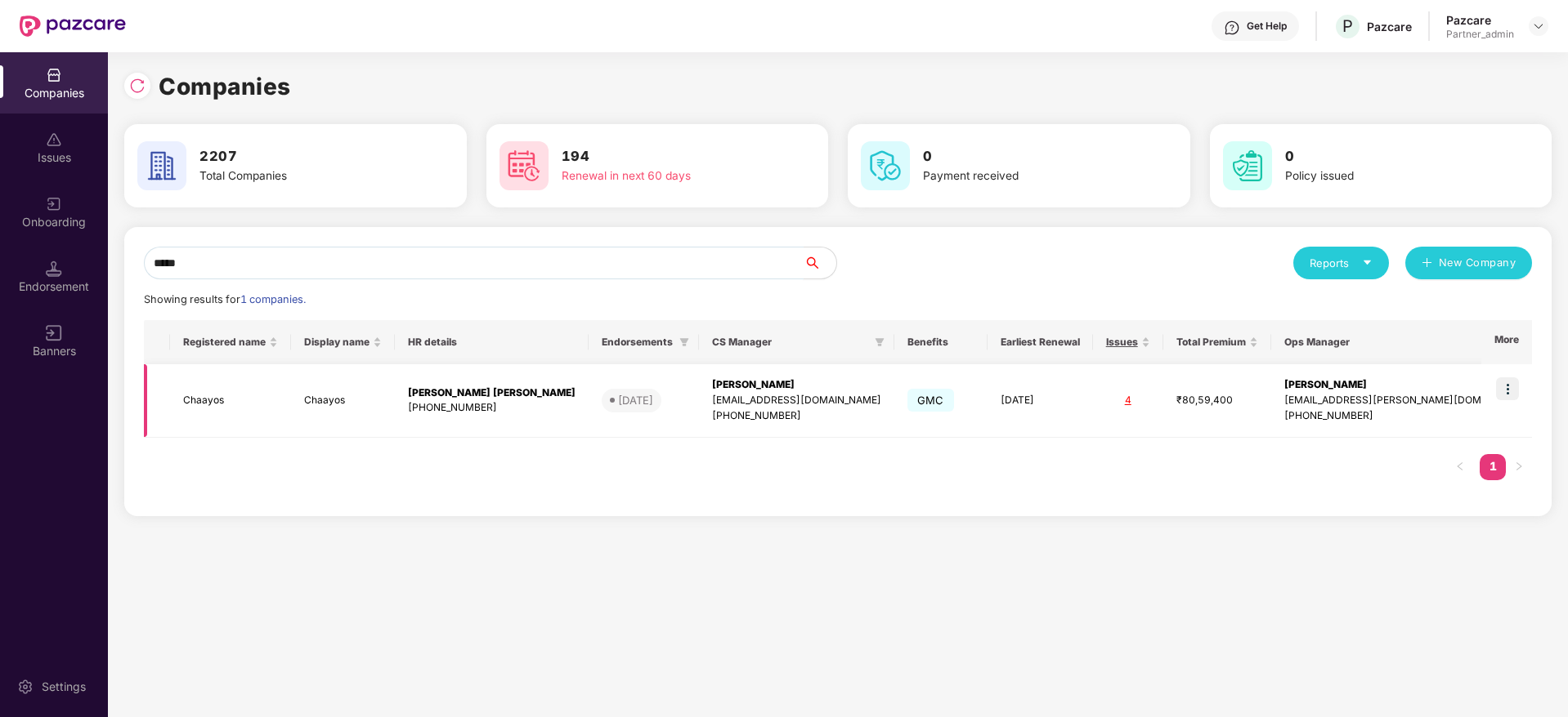
type input "*****"
click at [1504, 386] on img at bounding box center [1507, 388] width 23 height 23
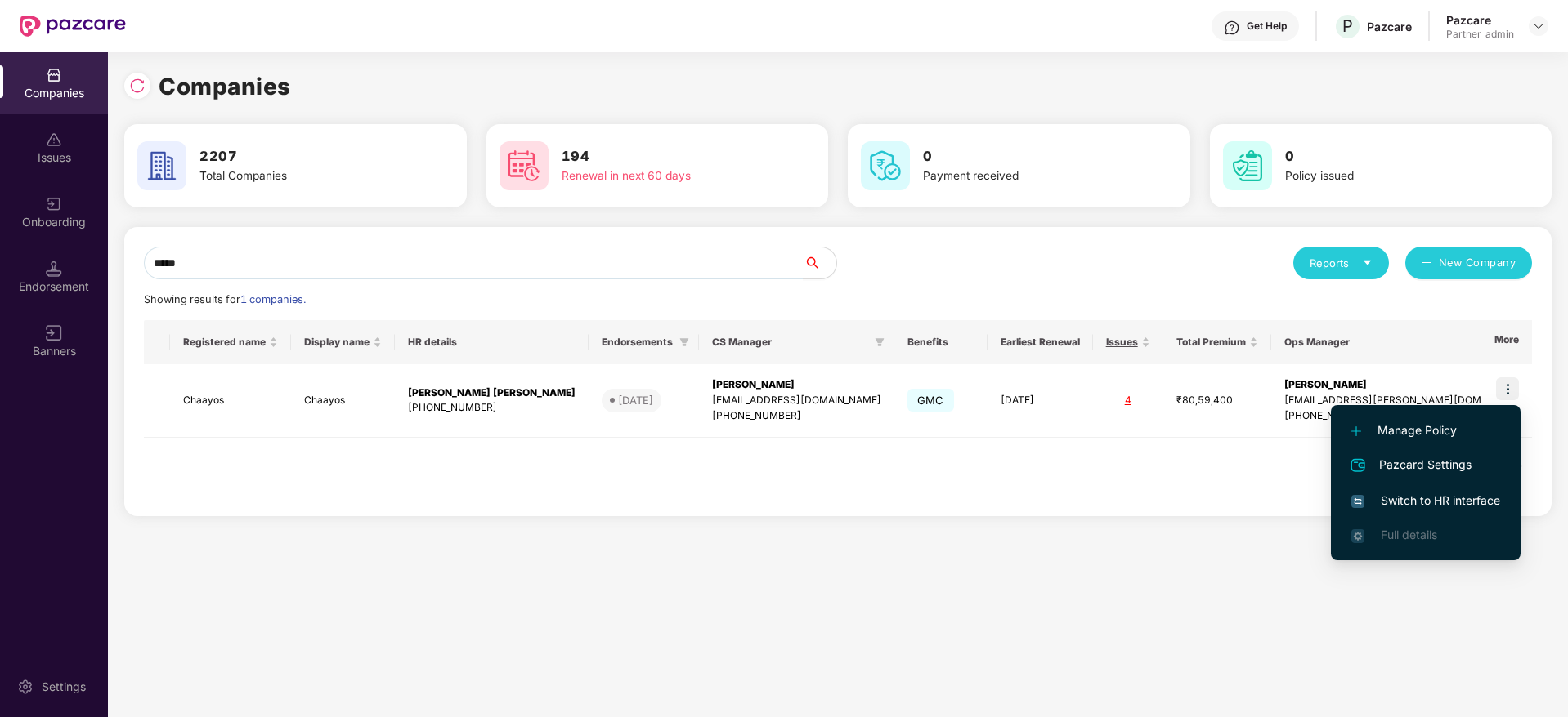
click at [1442, 499] on span "Switch to HR interface" at bounding box center [1426, 501] width 149 height 18
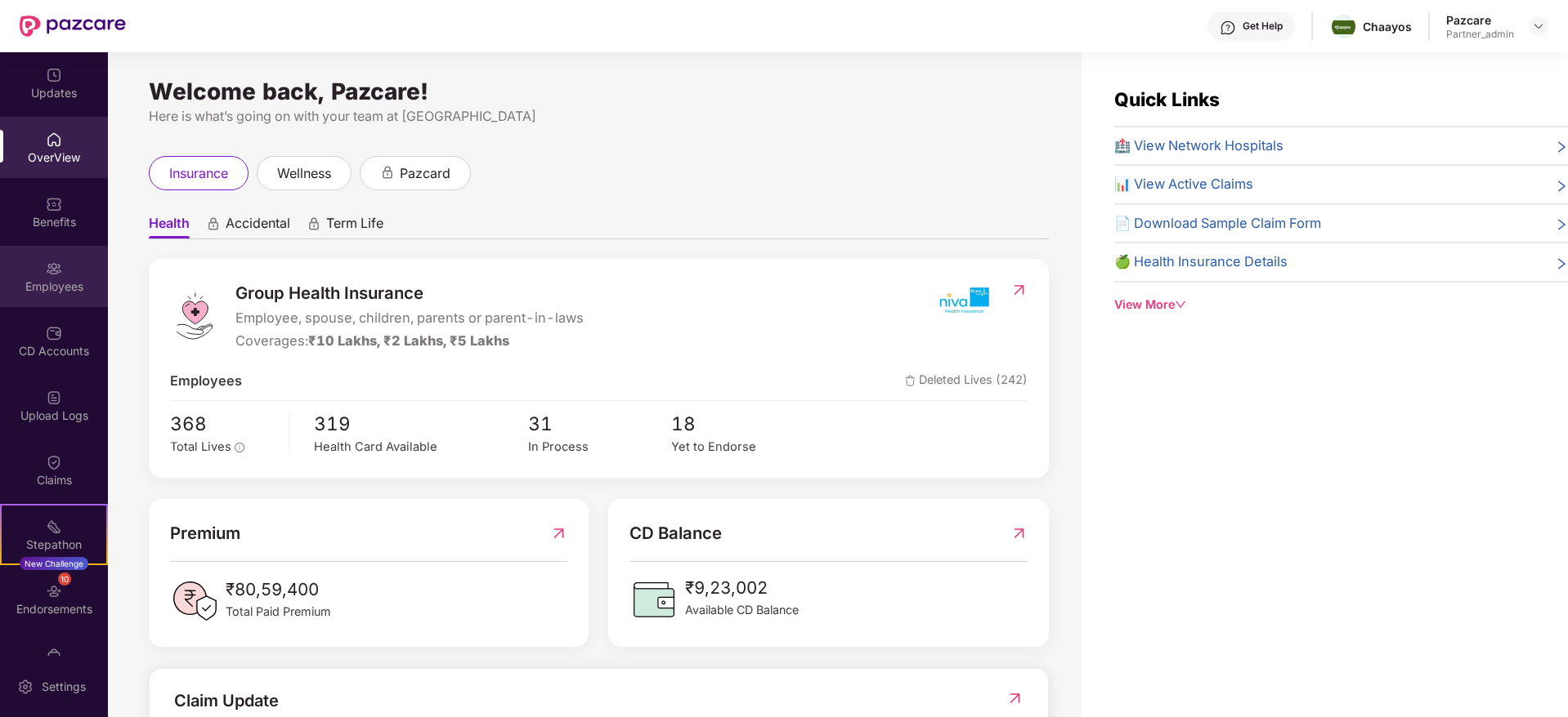
click at [39, 296] on div "Employees" at bounding box center [54, 276] width 108 height 62
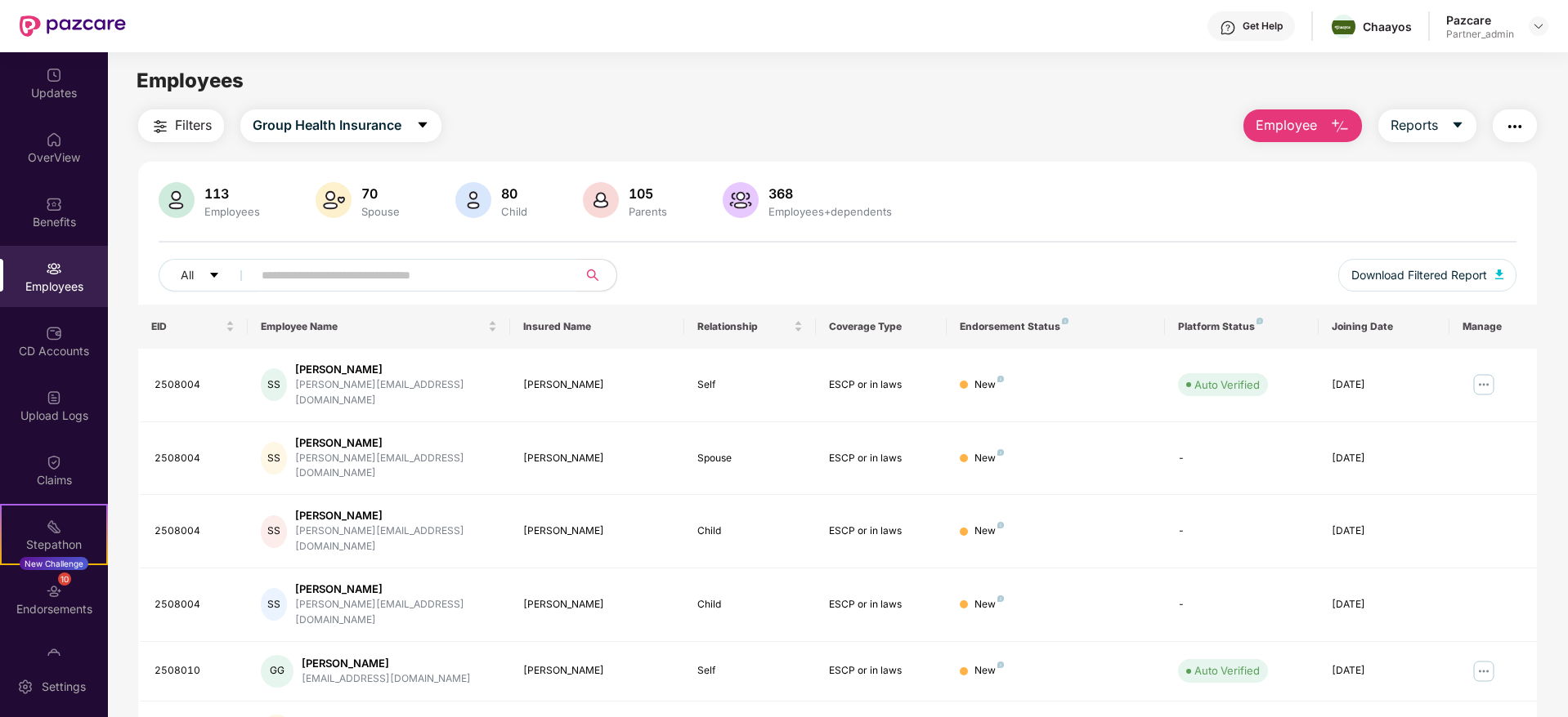
click at [327, 276] on input "text" at bounding box center [408, 275] width 294 height 25
paste input "********"
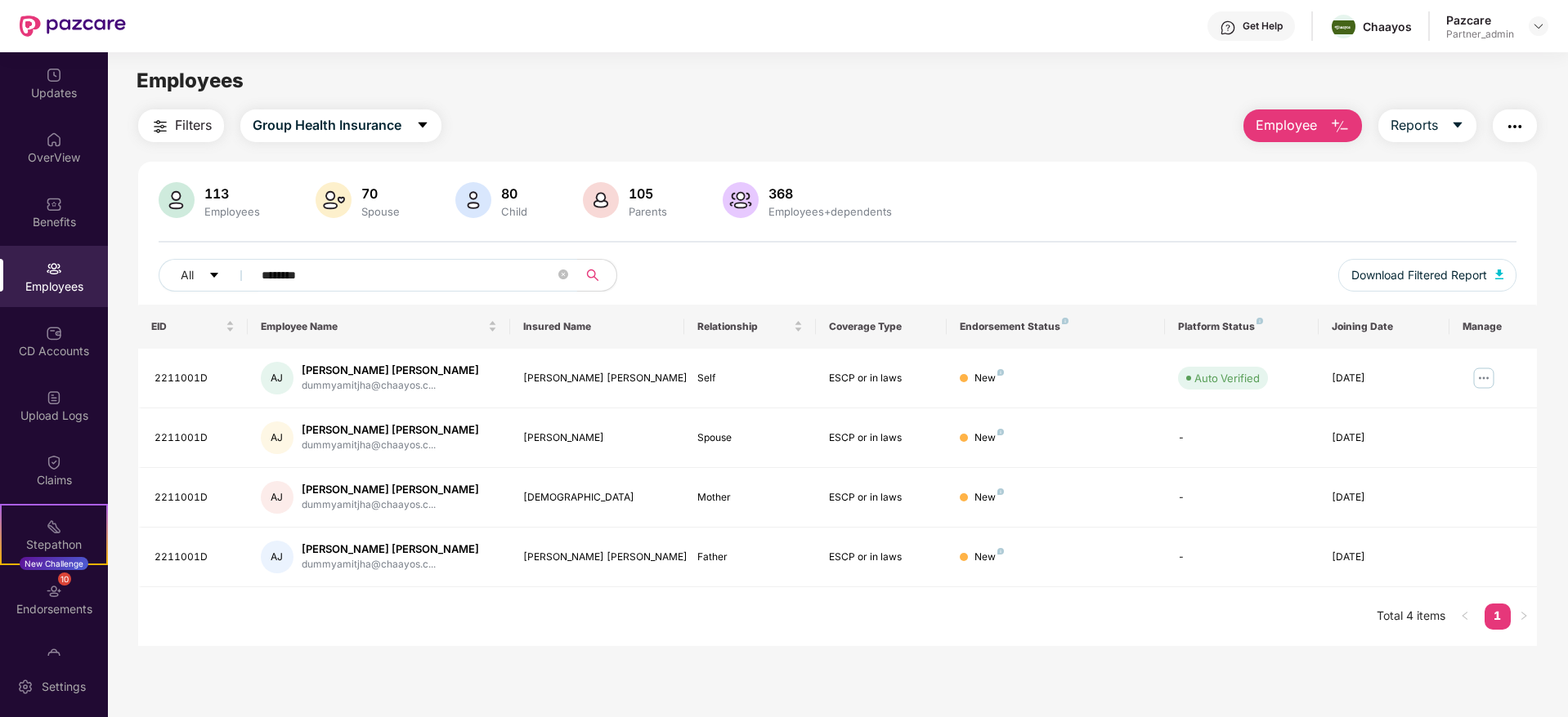
type input "********"
